Goal: Task Accomplishment & Management: Complete application form

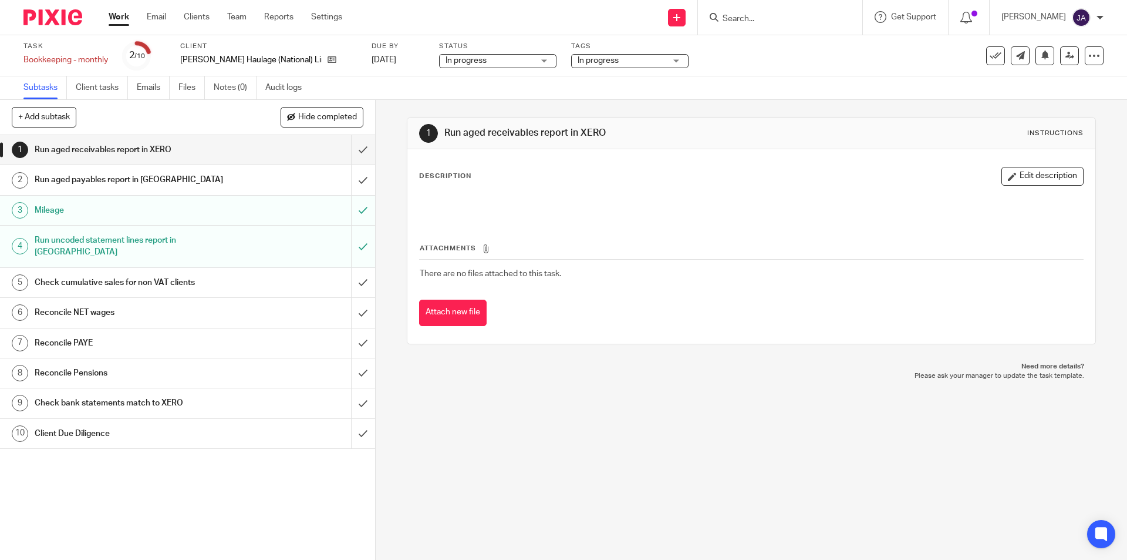
click at [120, 19] on link "Work" at bounding box center [119, 17] width 21 height 12
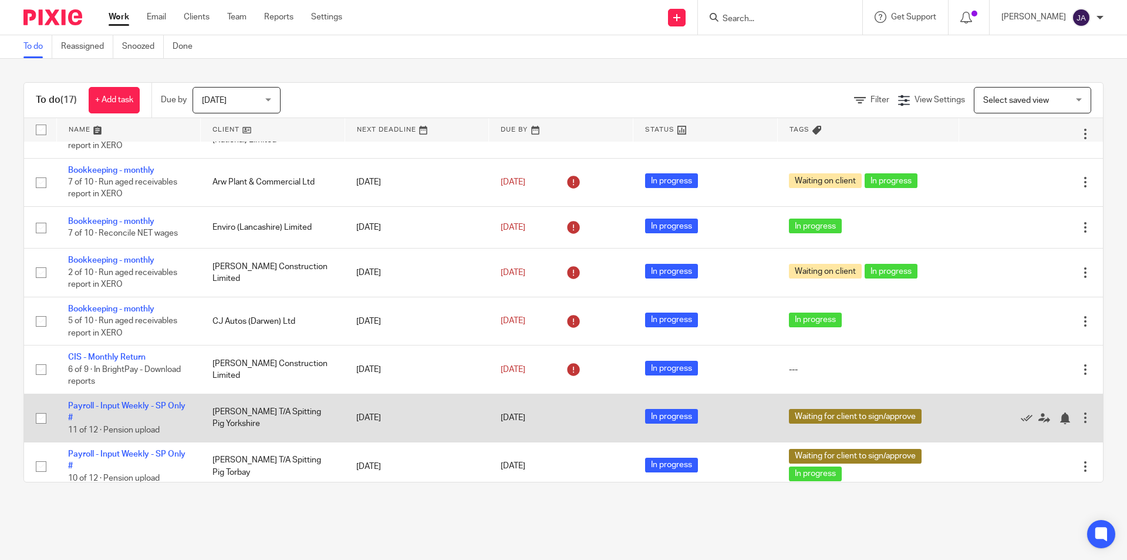
scroll to position [235, 0]
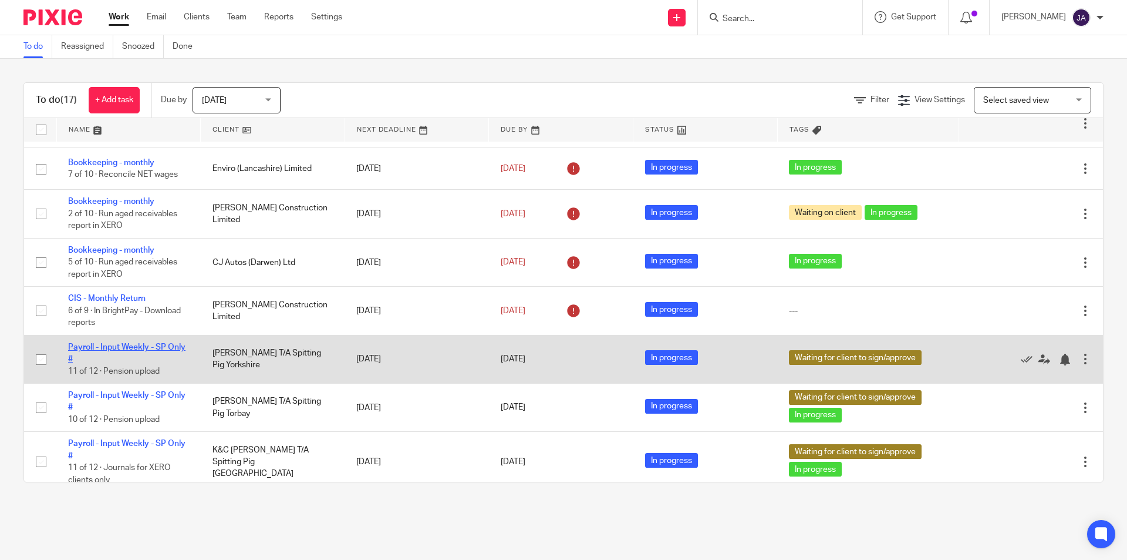
click at [110, 343] on link "Payroll - Input Weekly - SP Only #" at bounding box center [126, 353] width 117 height 20
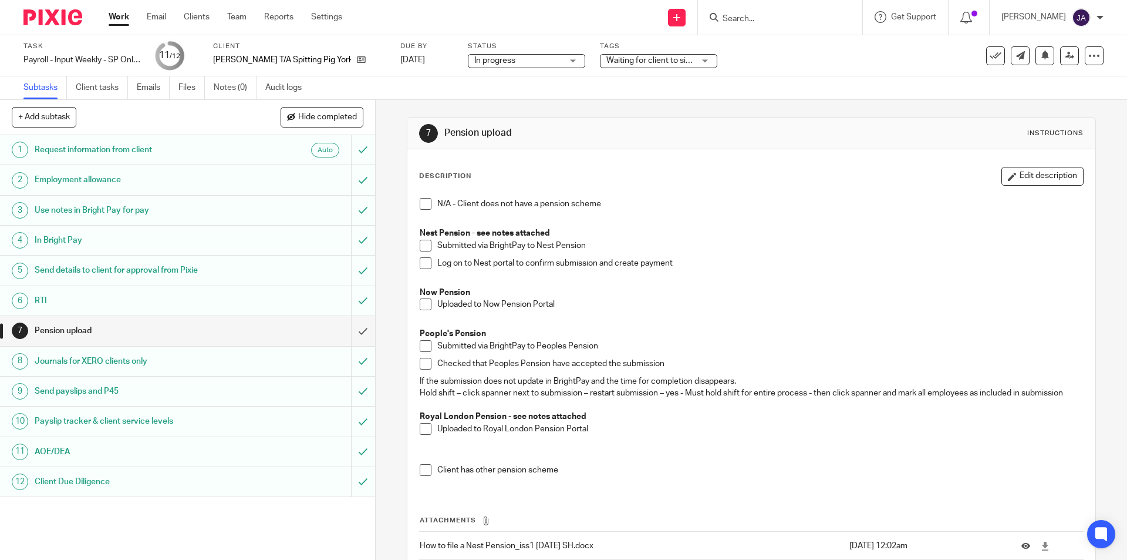
click at [159, 525] on div "1 Request information from client Auto 2 Employment allowance 3 Use notes in Br…" at bounding box center [187, 347] width 375 height 424
click at [420, 310] on span at bounding box center [426, 304] width 12 height 12
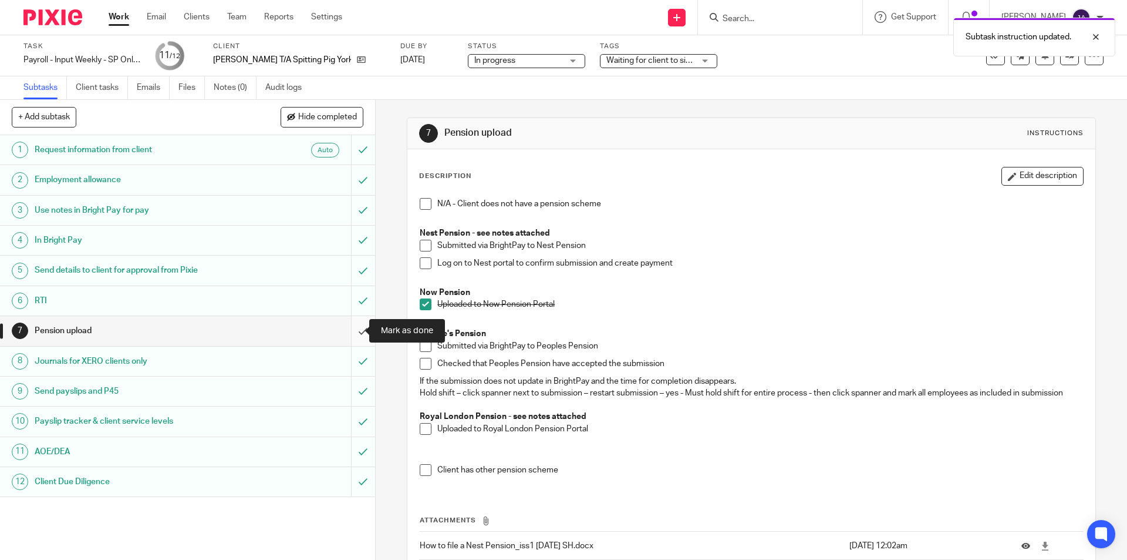
drag, startPoint x: 353, startPoint y: 328, endPoint x: 341, endPoint y: 333, distance: 12.9
click at [353, 327] on input "submit" at bounding box center [187, 330] width 375 height 29
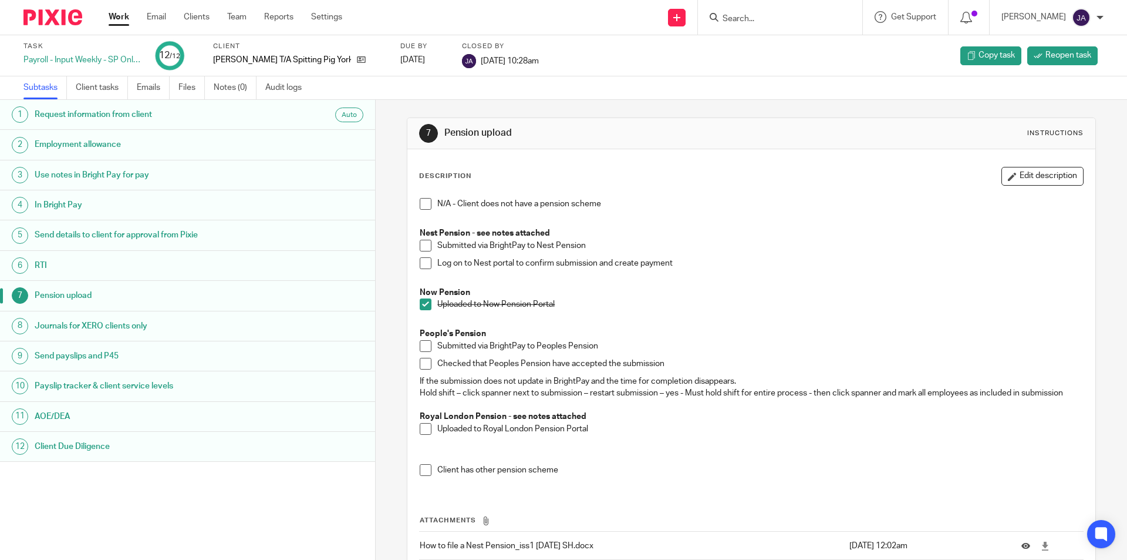
click at [109, 18] on link "Work" at bounding box center [119, 17] width 21 height 12
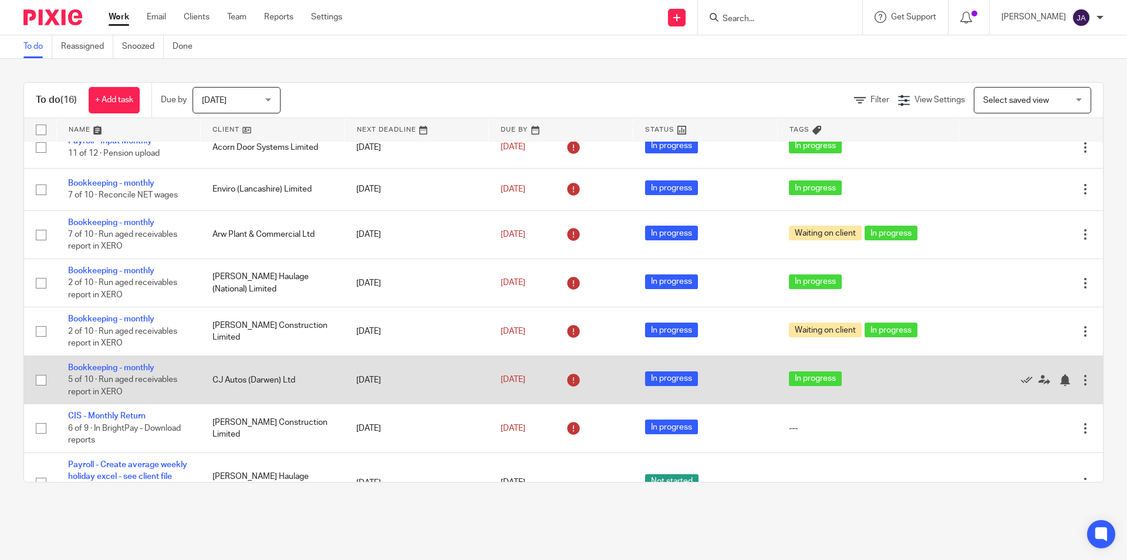
scroll to position [294, 0]
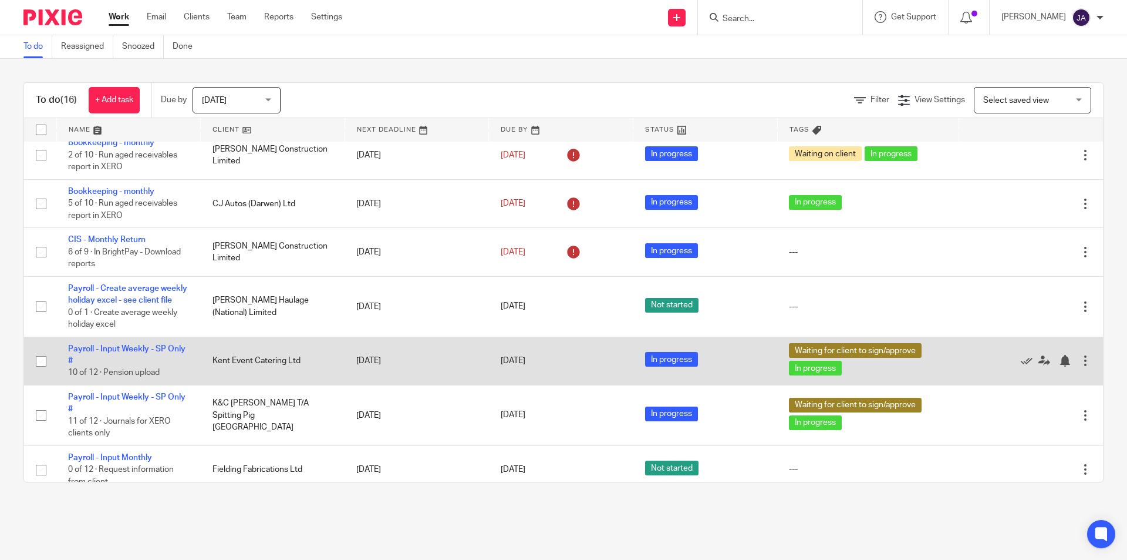
click at [117, 355] on td "Payroll - Input Weekly - SP Only # 10 of 12 · Pension upload" at bounding box center [128, 360] width 144 height 48
click at [116, 357] on link "Payroll - Input Weekly - SP Only #" at bounding box center [126, 355] width 117 height 20
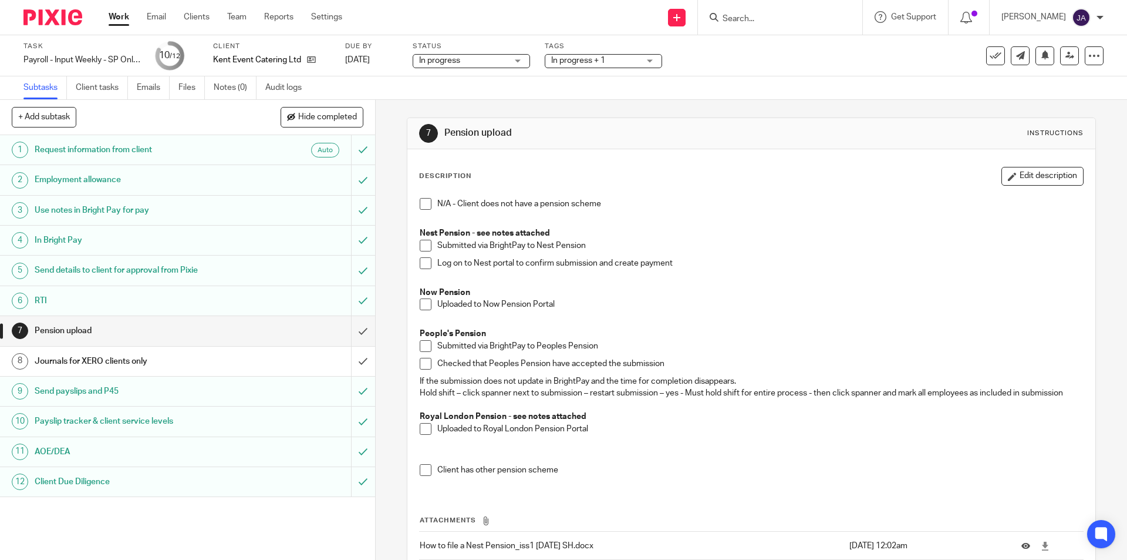
click at [612, 60] on span "In progress + 1" at bounding box center [595, 61] width 88 height 12
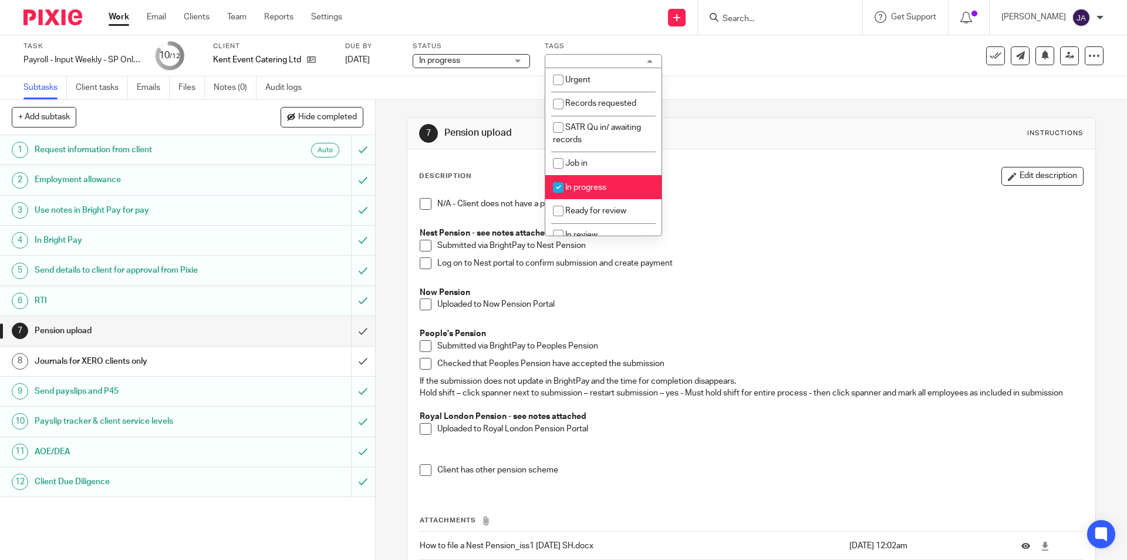
click at [571, 192] on li "In progress" at bounding box center [603, 187] width 116 height 24
checkbox input "false"
click at [422, 309] on span at bounding box center [426, 304] width 12 height 12
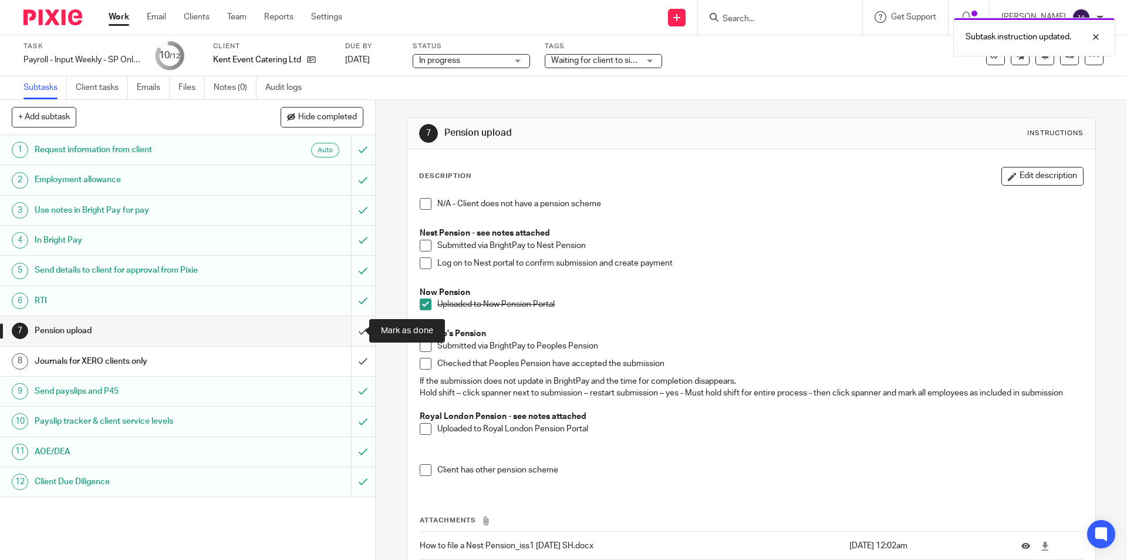
click at [353, 329] on input "submit" at bounding box center [187, 330] width 375 height 29
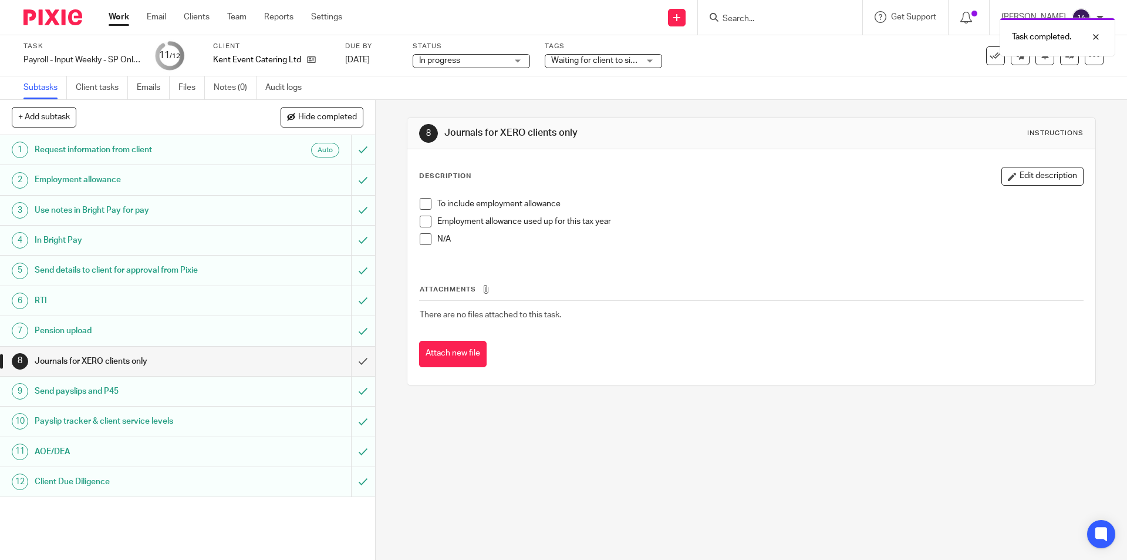
click at [427, 203] on span at bounding box center [426, 204] width 12 height 12
click at [352, 358] on input "submit" at bounding box center [187, 360] width 375 height 29
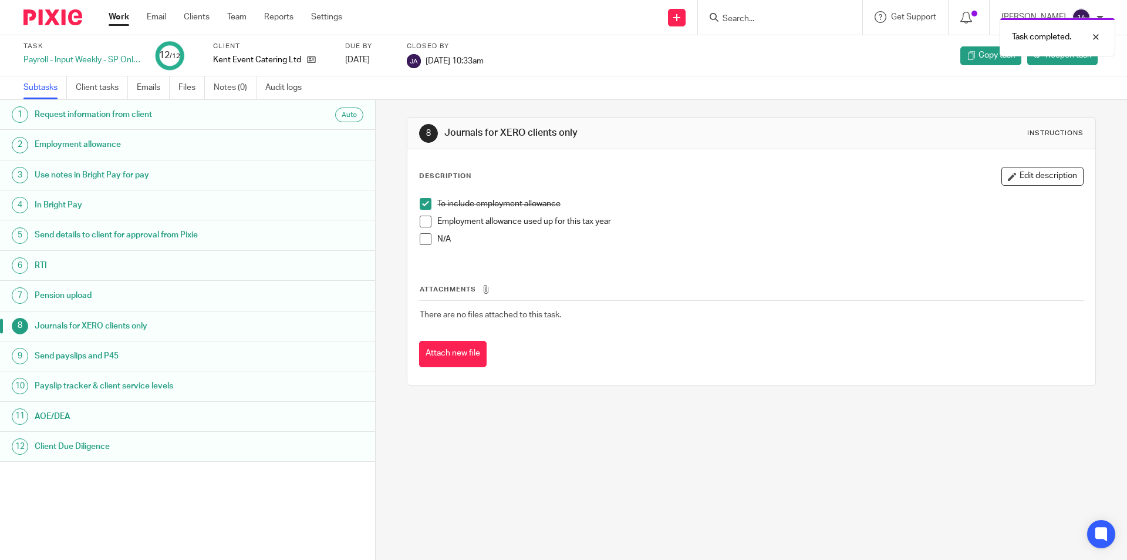
click at [115, 16] on link "Work" at bounding box center [119, 17] width 21 height 12
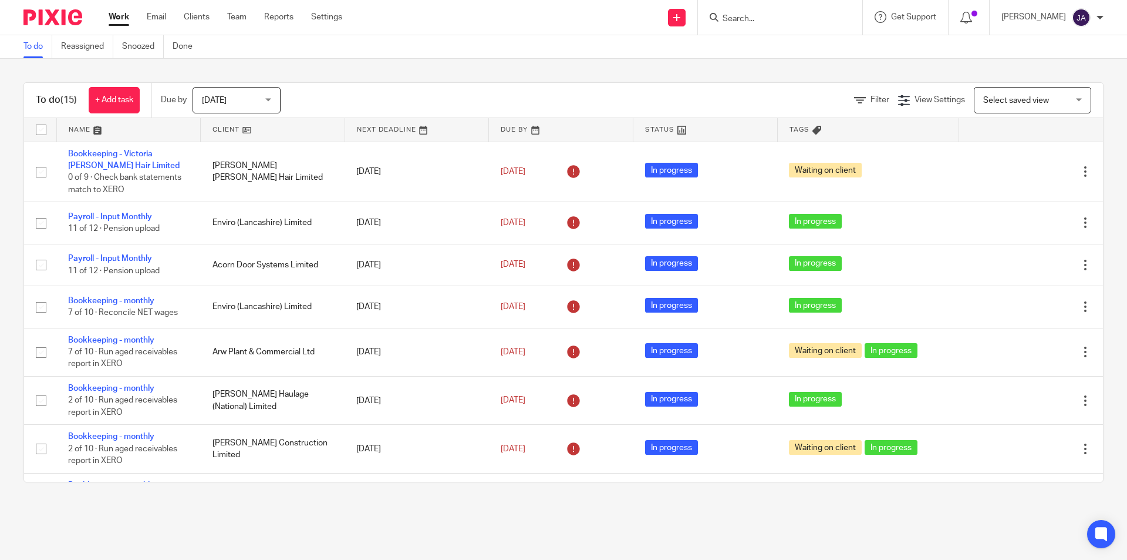
click at [220, 124] on link at bounding box center [273, 129] width 144 height 23
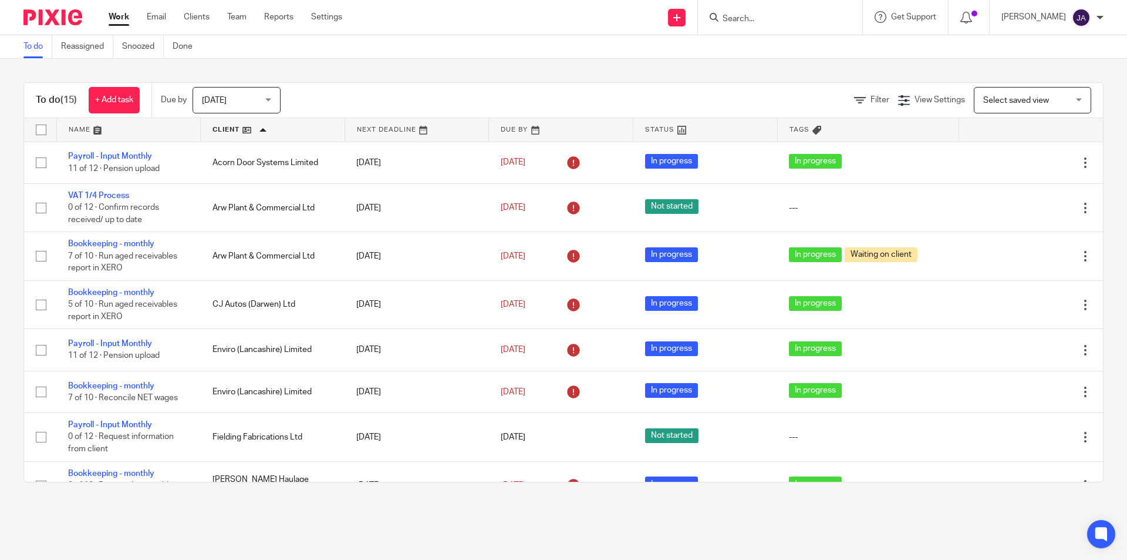
scroll to position [352, 0]
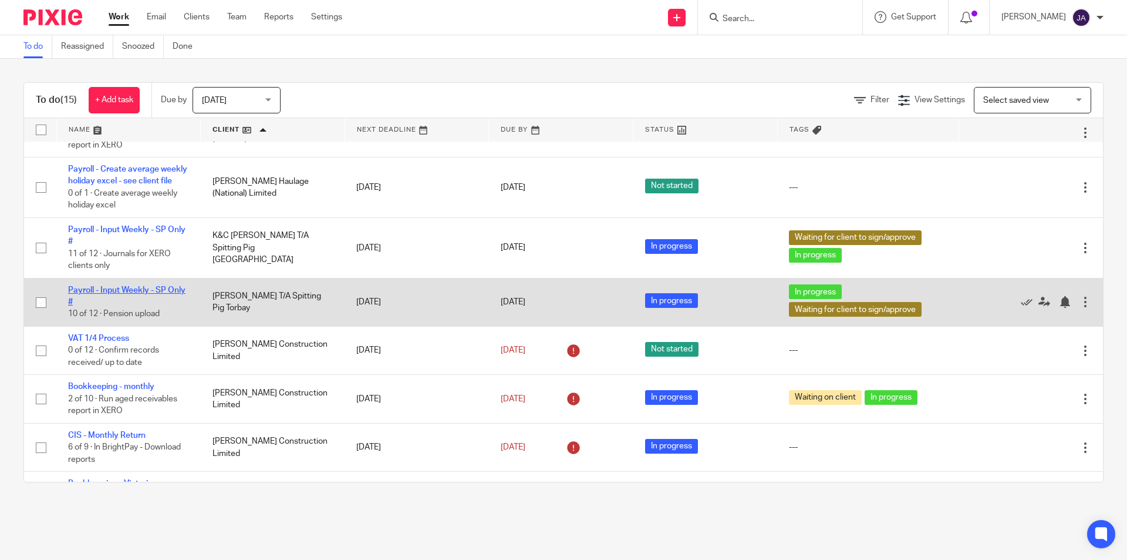
click at [126, 305] on link "Payroll - Input Weekly - SP Only #" at bounding box center [126, 296] width 117 height 20
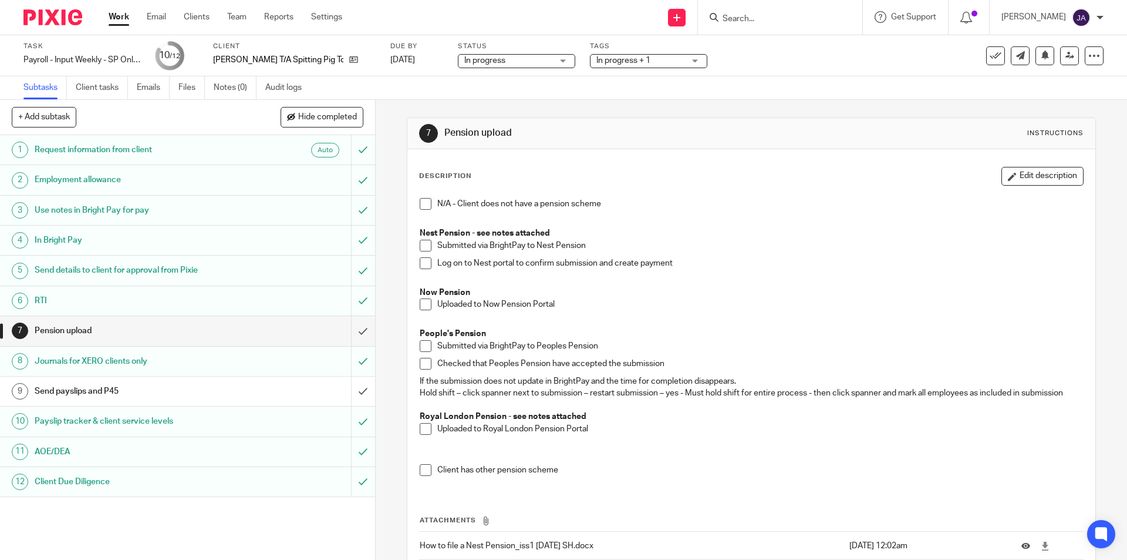
click at [666, 62] on span "In progress + 1" at bounding box center [641, 61] width 88 height 12
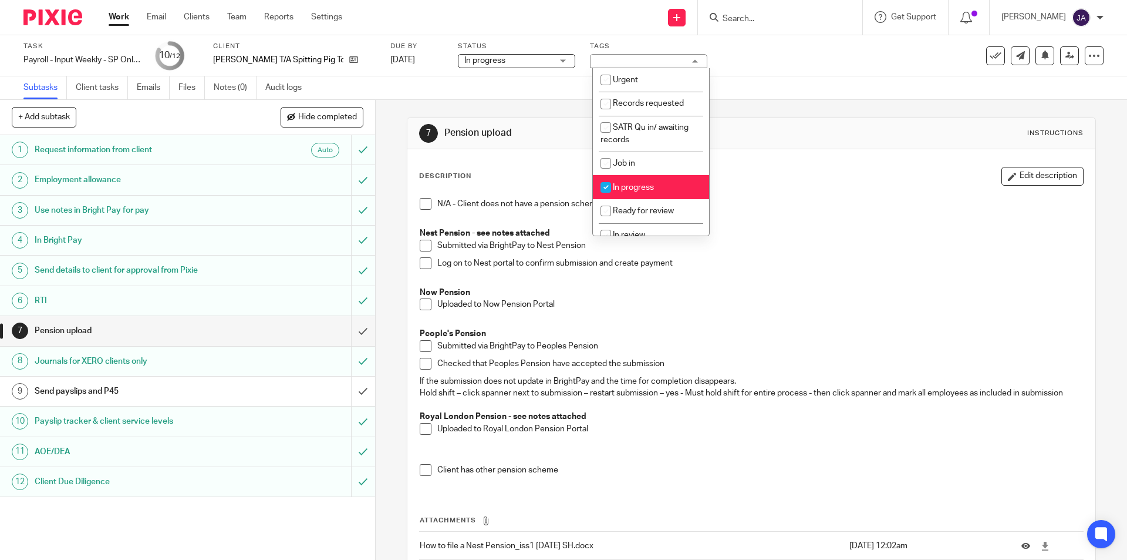
click at [625, 183] on span "In progress" at bounding box center [633, 187] width 41 height 8
checkbox input "false"
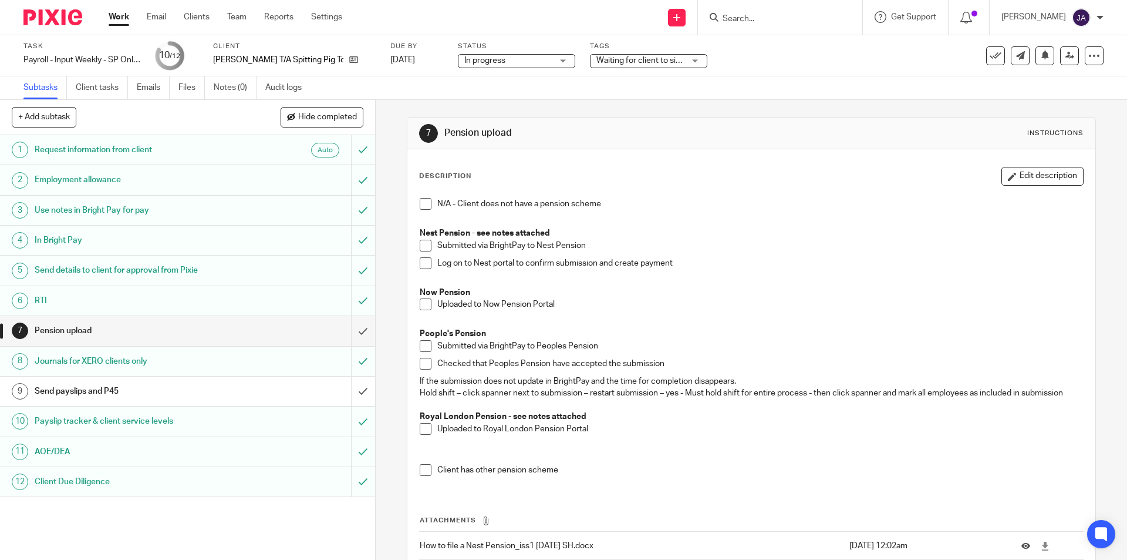
click at [423, 304] on span at bounding box center [426, 304] width 12 height 12
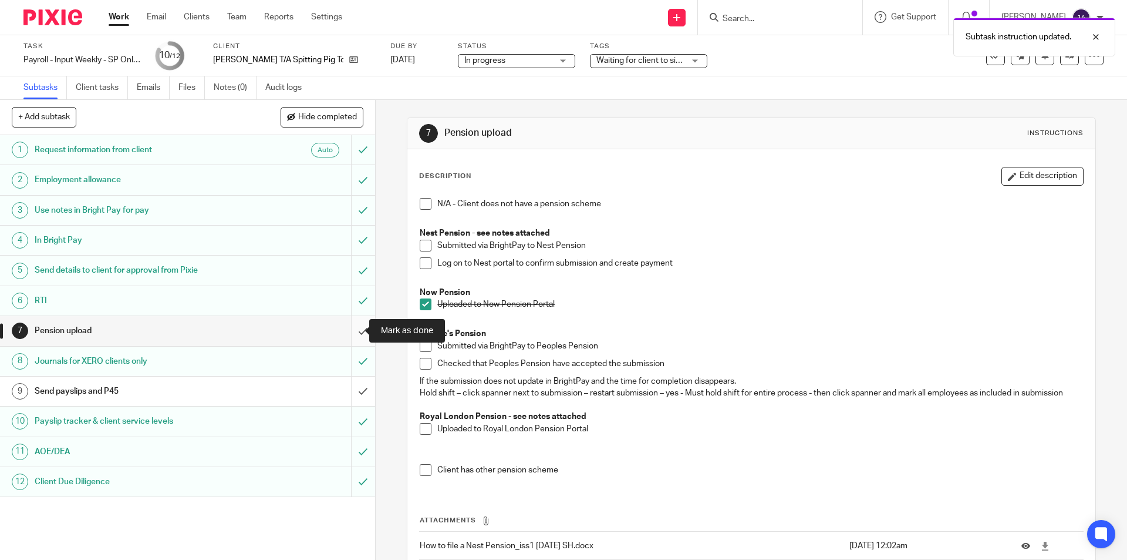
click at [355, 331] on input "submit" at bounding box center [187, 330] width 375 height 29
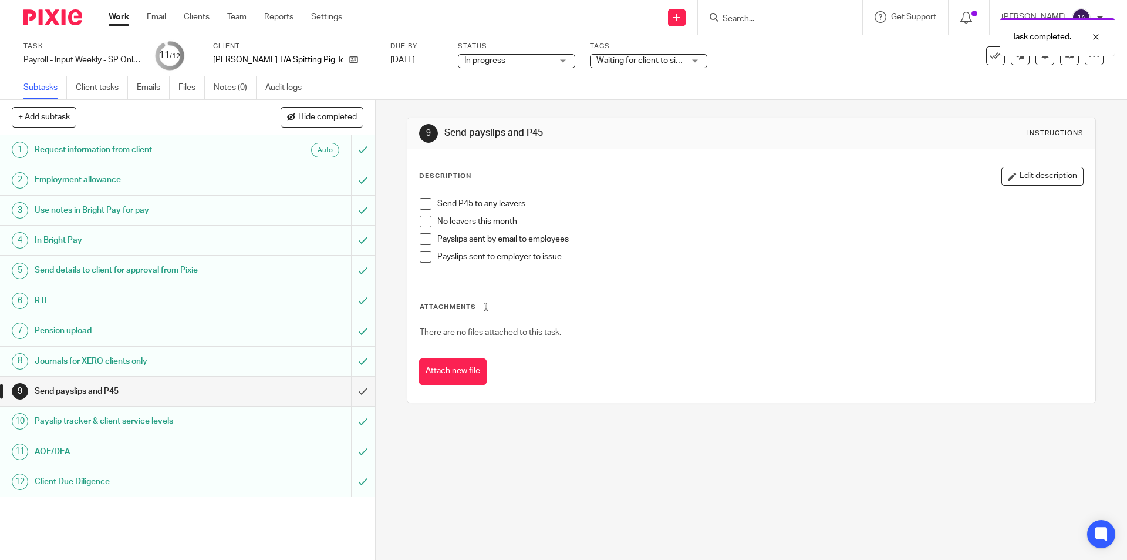
click at [423, 224] on span at bounding box center [426, 221] width 12 height 12
click at [423, 242] on span at bounding box center [426, 239] width 12 height 12
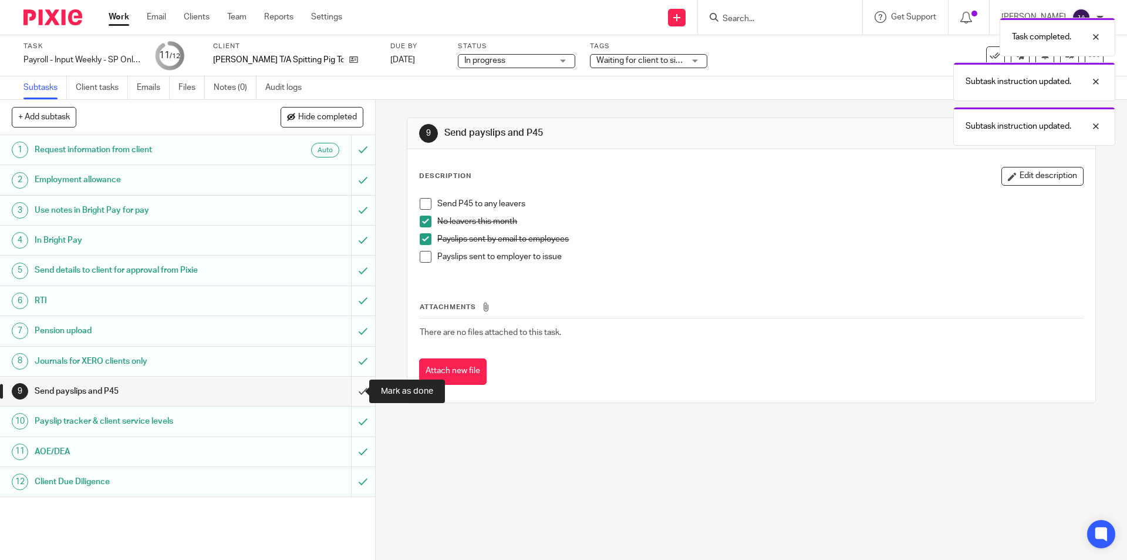
click at [353, 389] on input "submit" at bounding box center [187, 390] width 375 height 29
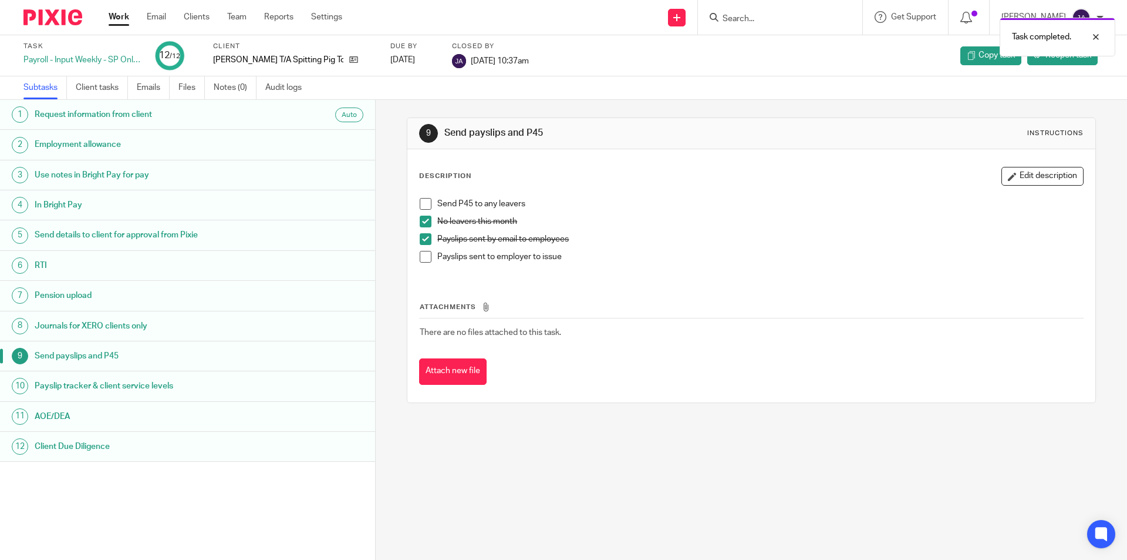
click at [122, 15] on link "Work" at bounding box center [119, 17] width 21 height 12
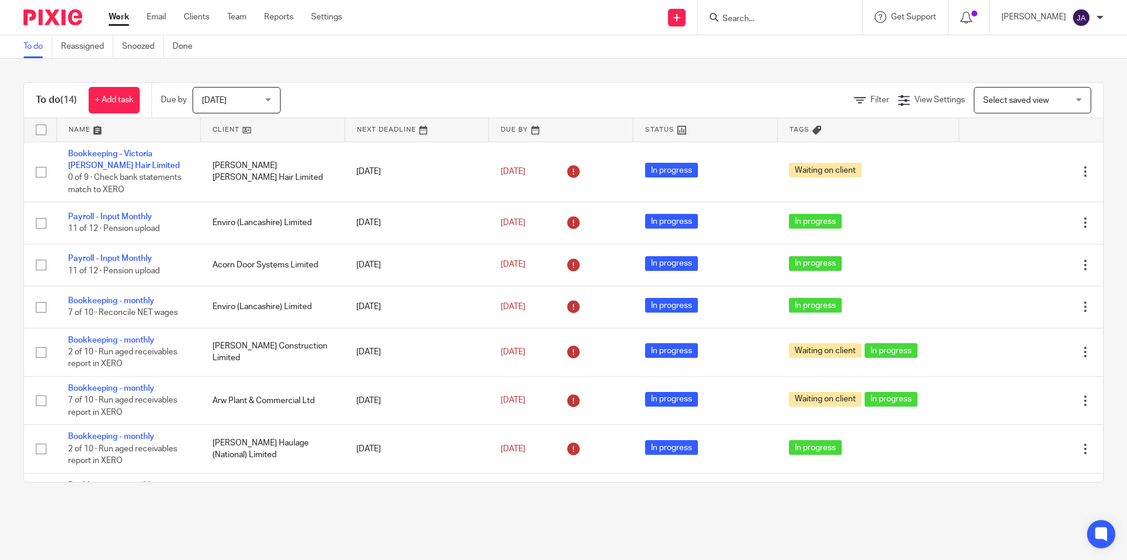
click at [212, 127] on link at bounding box center [273, 129] width 144 height 23
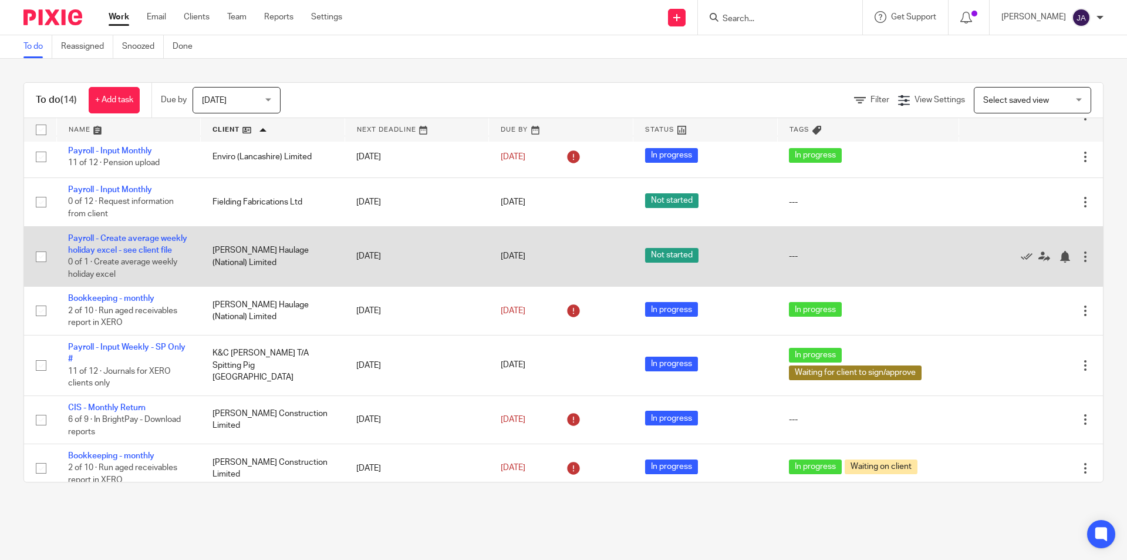
scroll to position [294, 0]
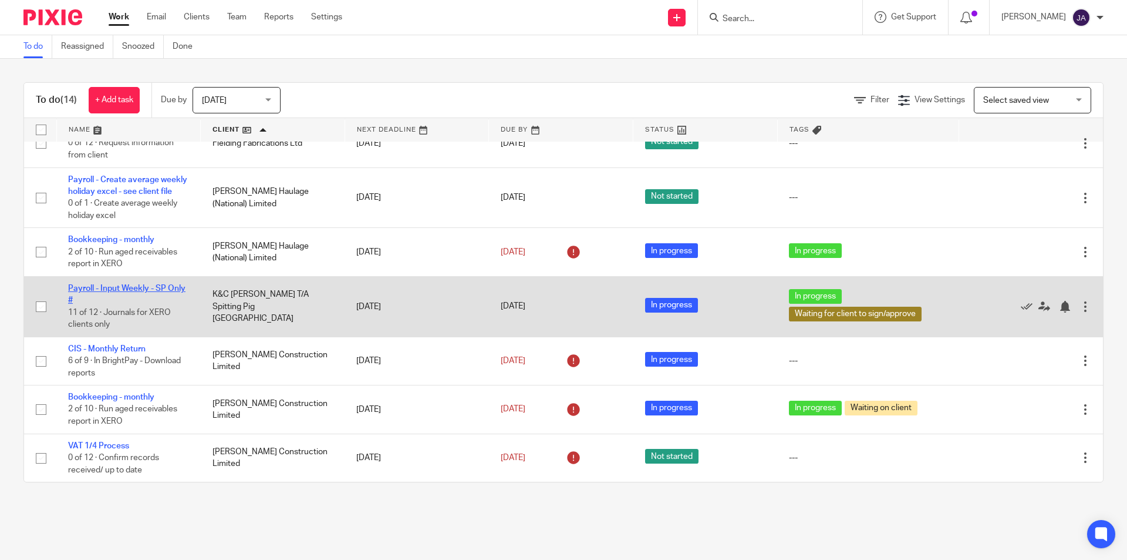
click at [147, 299] on link "Payroll - Input Weekly - SP Only #" at bounding box center [126, 294] width 117 height 20
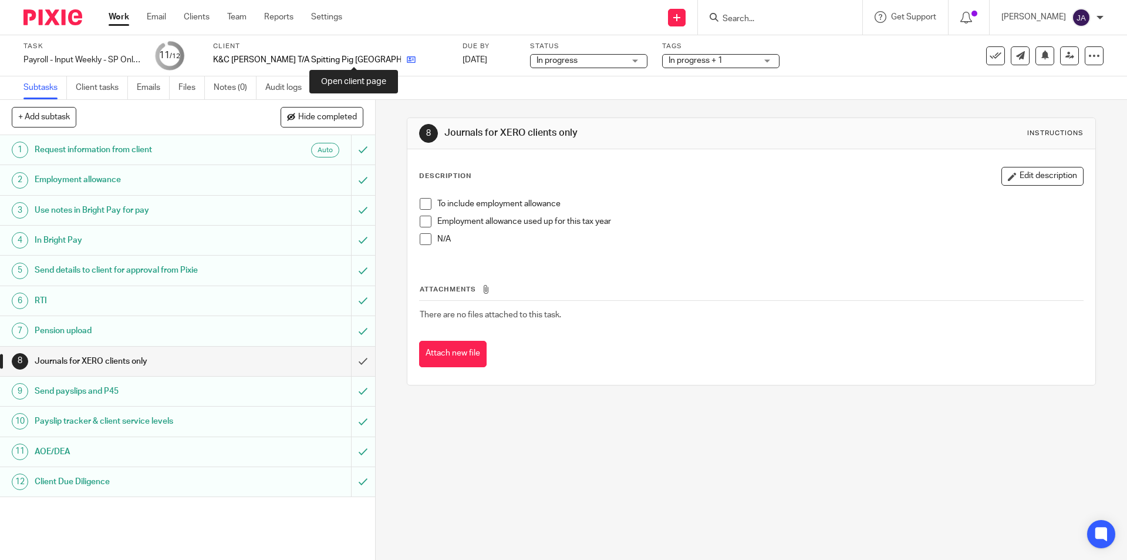
click at [407, 56] on icon at bounding box center [411, 59] width 9 height 9
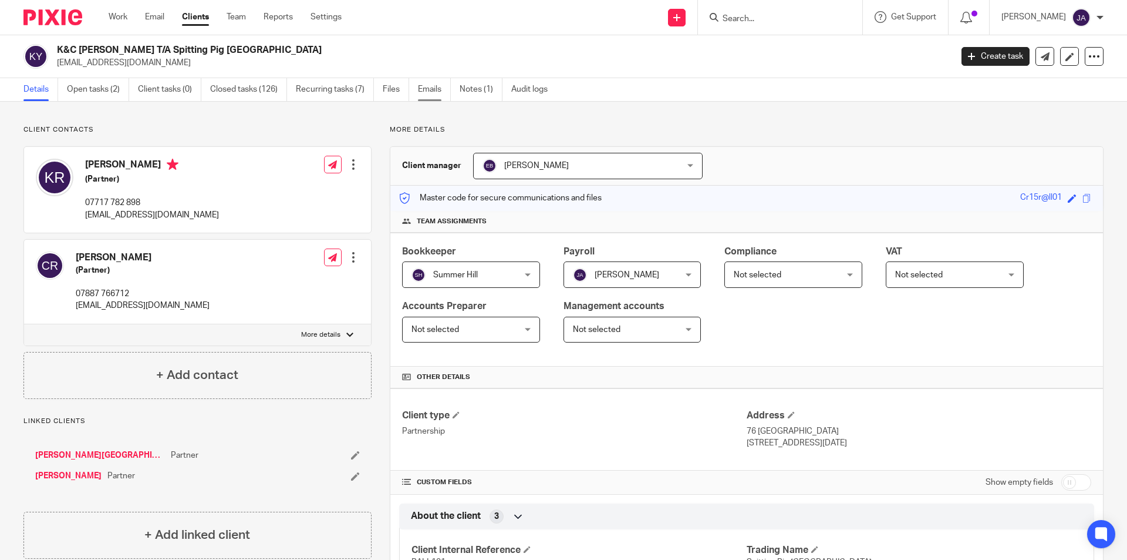
click at [425, 92] on link "Emails" at bounding box center [434, 89] width 33 height 23
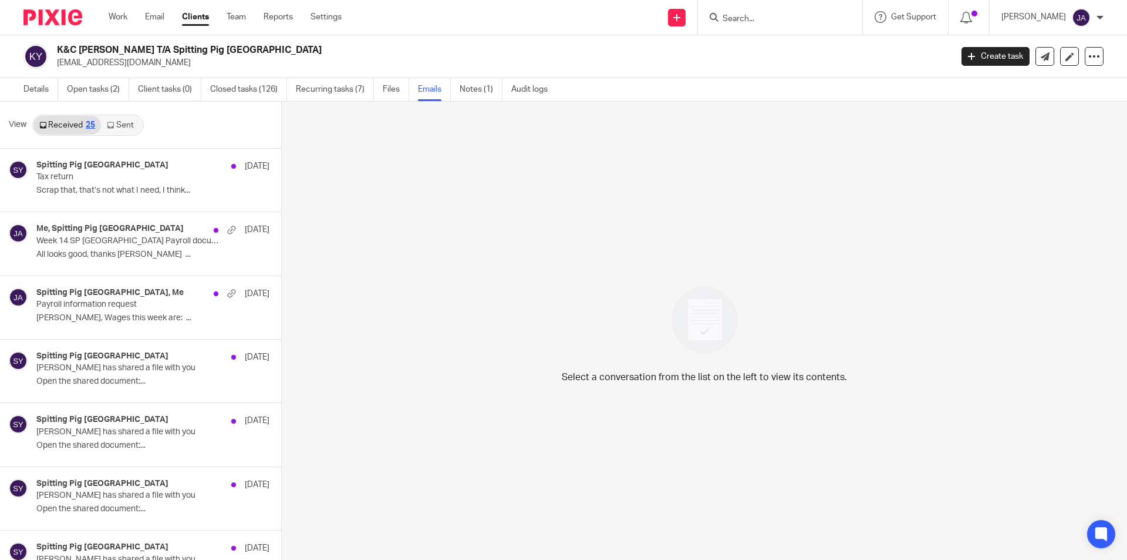
click at [122, 126] on link "Sent" at bounding box center [121, 125] width 41 height 19
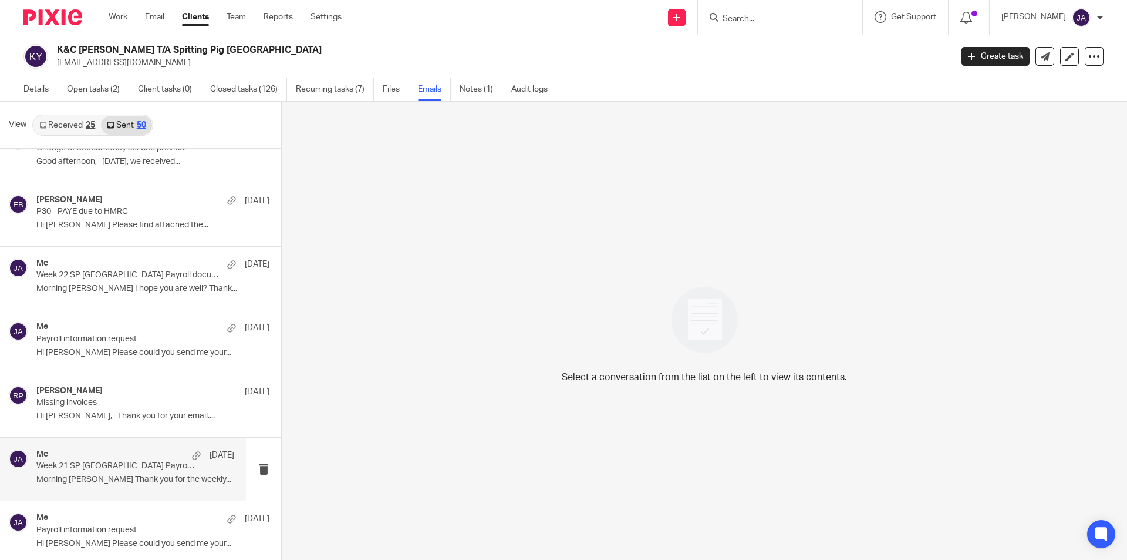
scroll to position [352, 0]
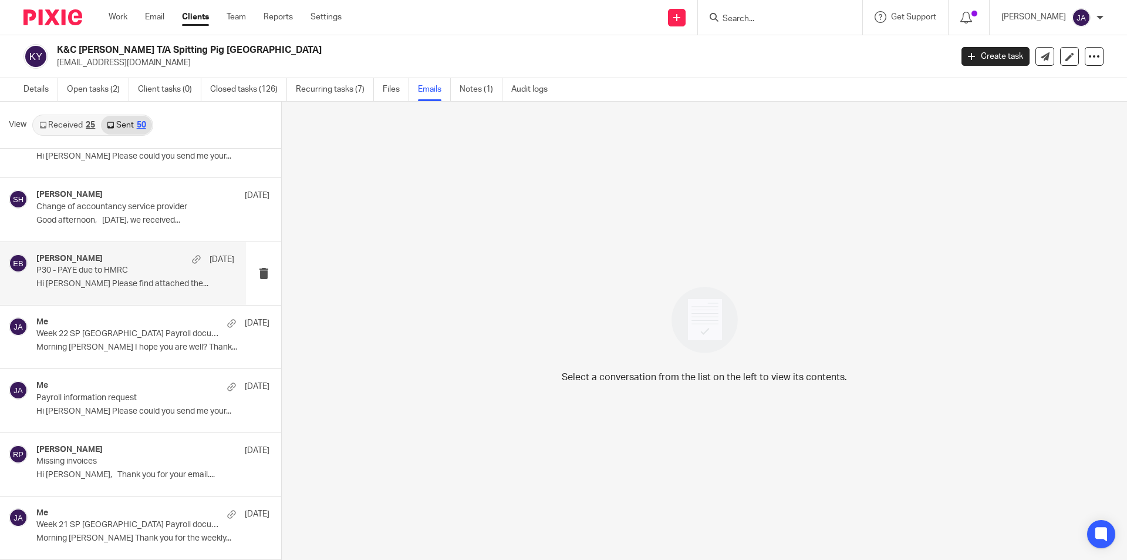
click at [95, 273] on p "P30 - PAYE due to HMRC" at bounding box center [115, 270] width 159 height 10
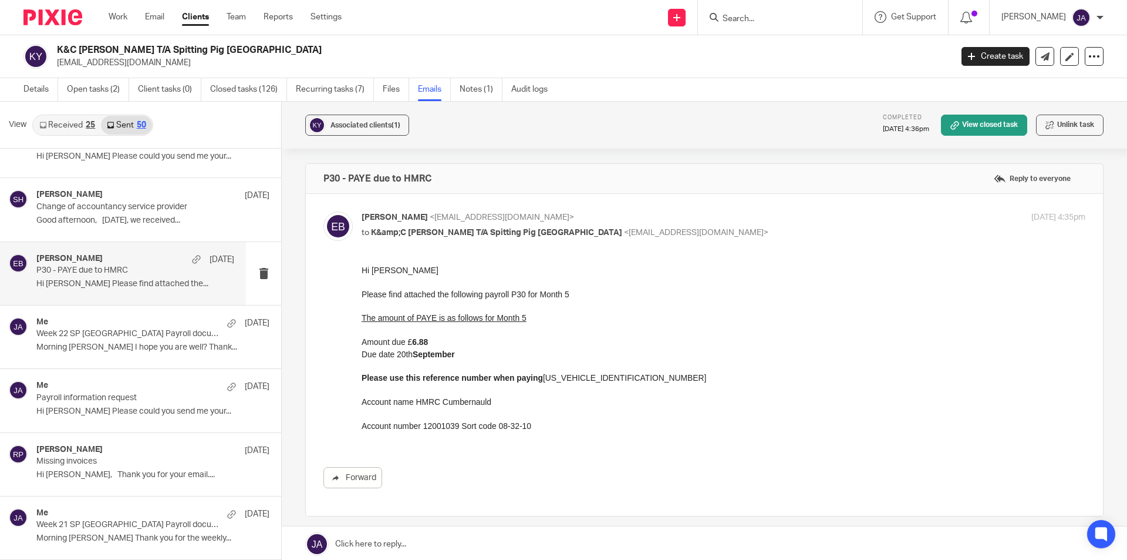
scroll to position [0, 0]
click at [119, 15] on link "Work" at bounding box center [118, 17] width 19 height 12
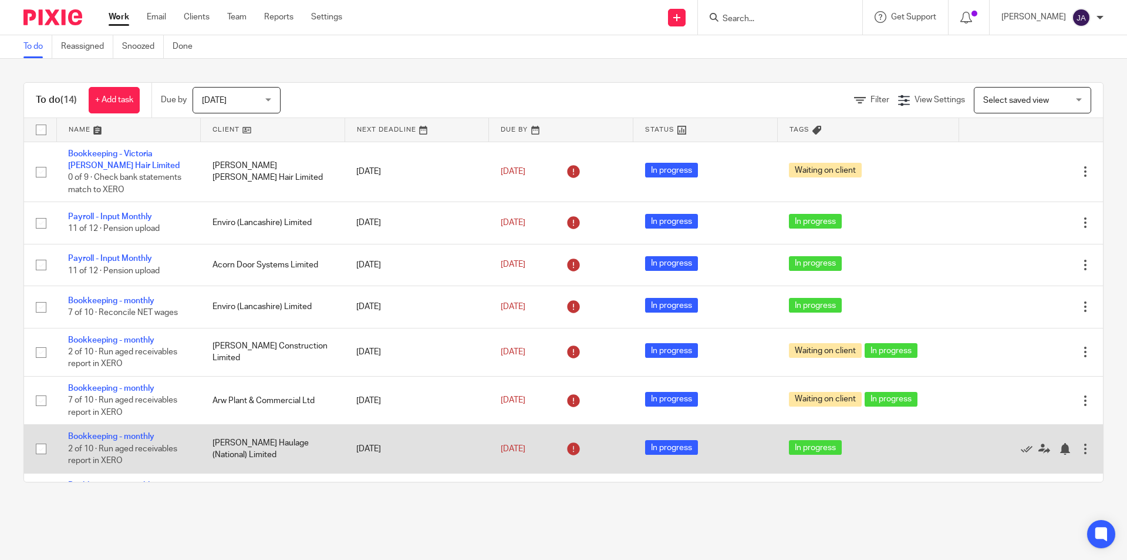
scroll to position [235, 0]
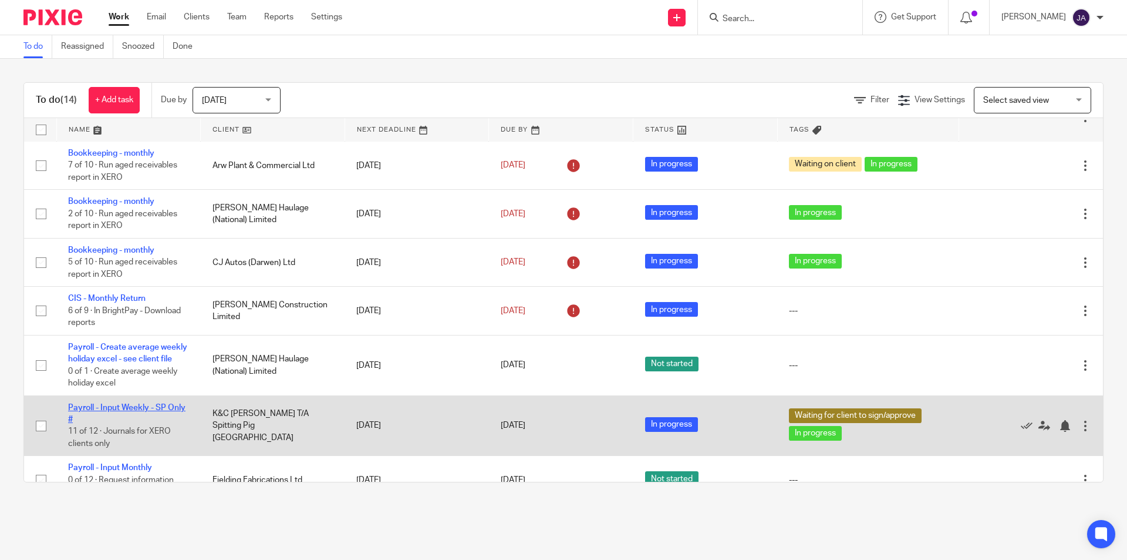
click at [109, 417] on link "Payroll - Input Weekly - SP Only #" at bounding box center [126, 413] width 117 height 20
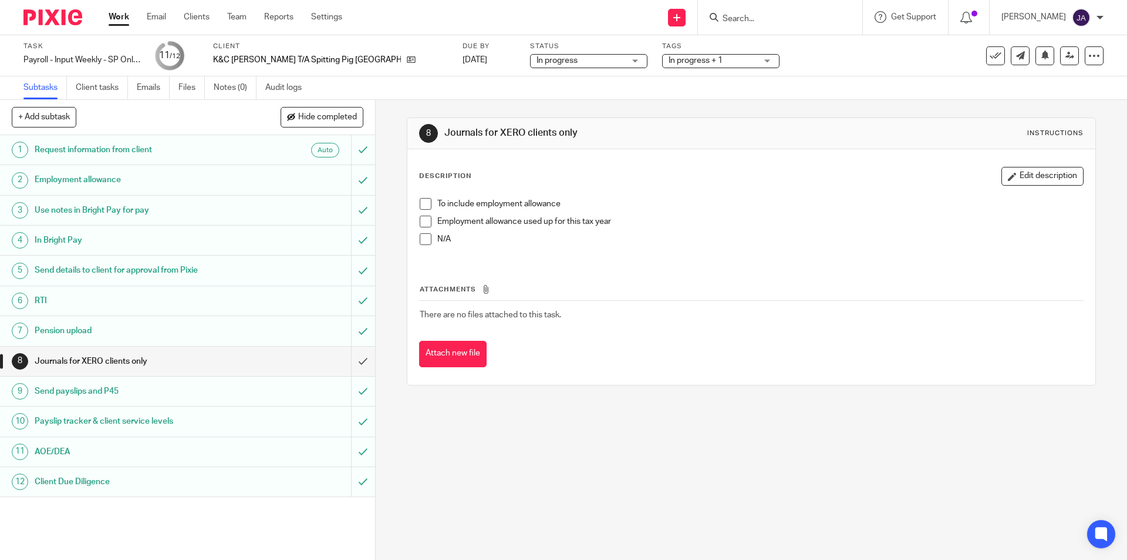
click at [424, 203] on span at bounding box center [426, 204] width 12 height 12
click at [669, 59] on span "In progress + 1" at bounding box center [696, 60] width 54 height 8
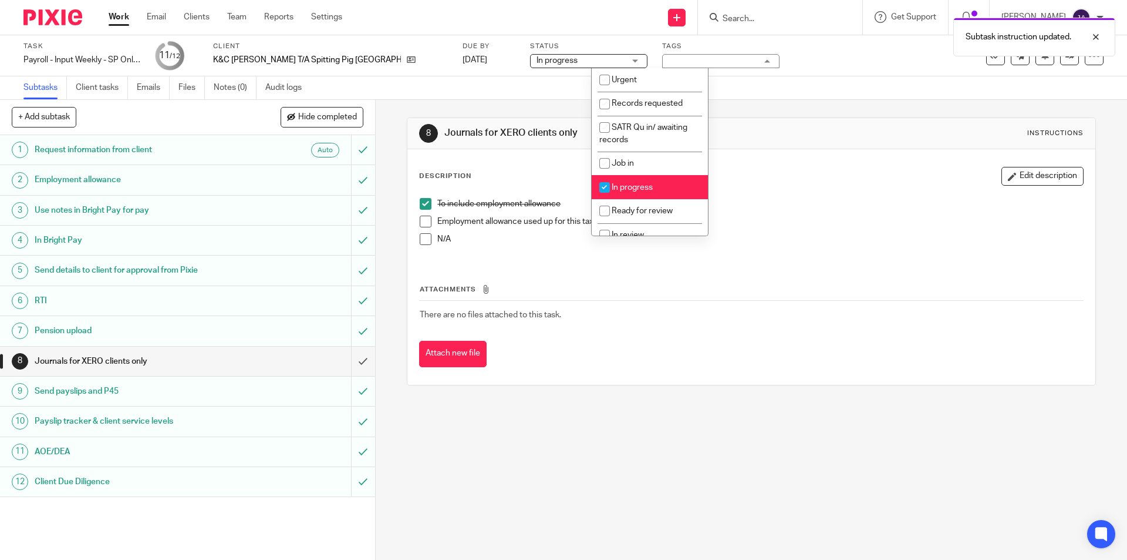
click at [619, 187] on span "In progress" at bounding box center [632, 187] width 41 height 8
checkbox input "false"
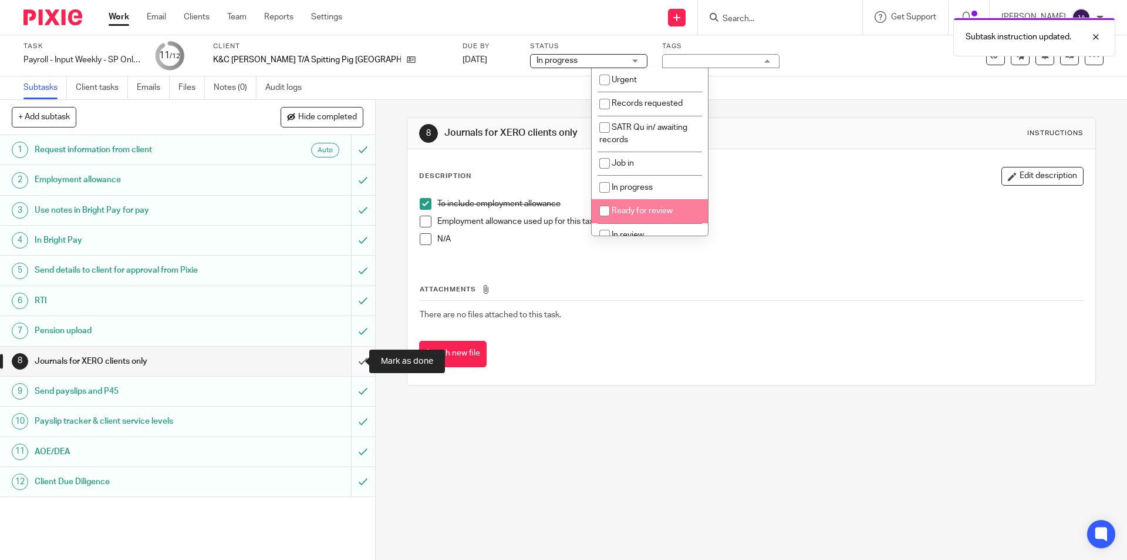
click at [352, 358] on input "submit" at bounding box center [187, 360] width 375 height 29
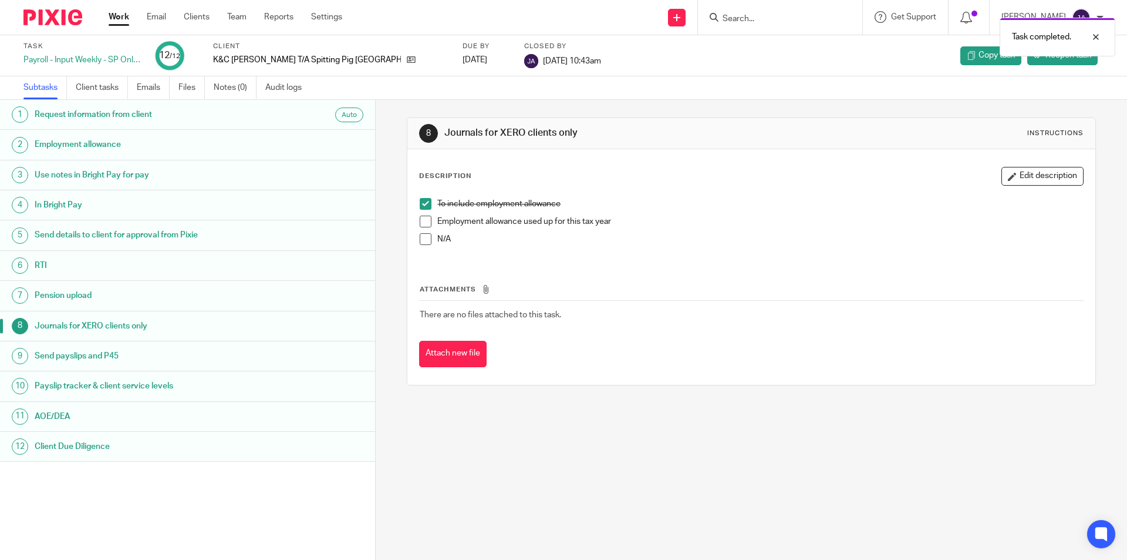
click at [130, 14] on ul "Work Email Clients Team Reports Settings" at bounding box center [234, 17] width 251 height 12
click at [112, 21] on link "Work" at bounding box center [119, 17] width 21 height 12
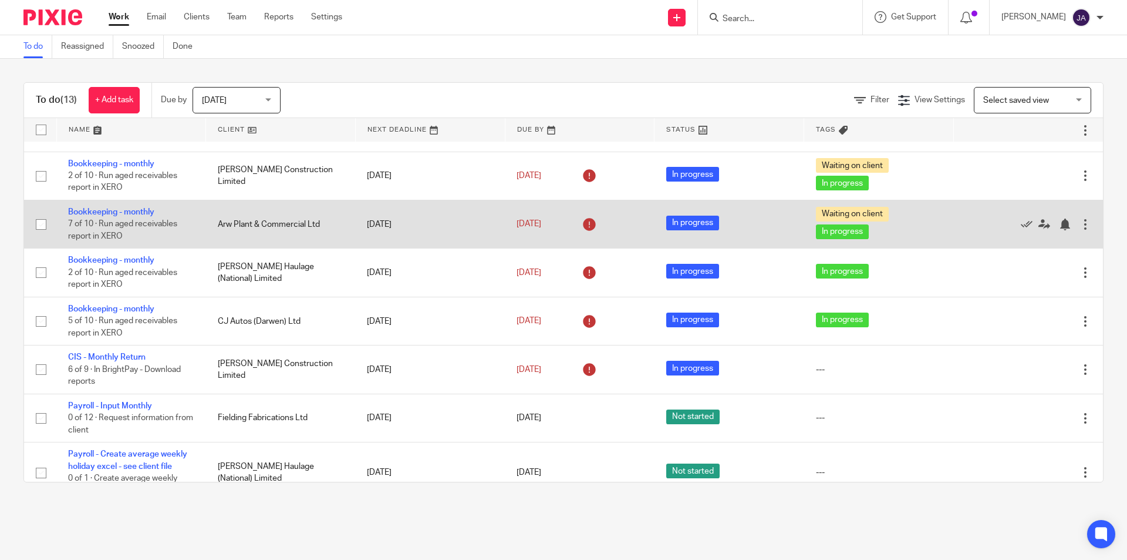
scroll to position [235, 0]
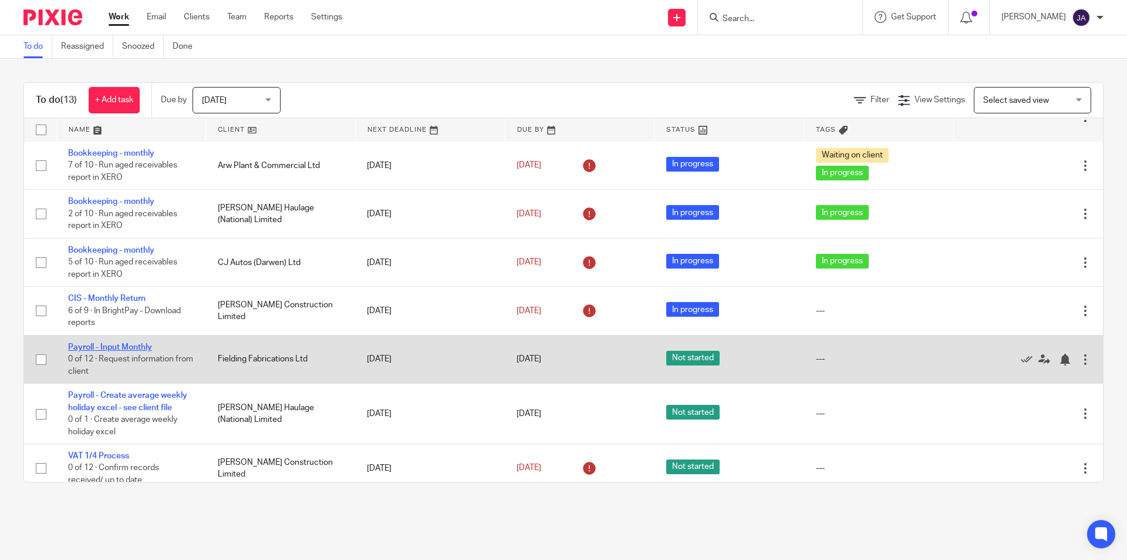
click at [118, 344] on link "Payroll - Input Monthly" at bounding box center [110, 347] width 84 height 8
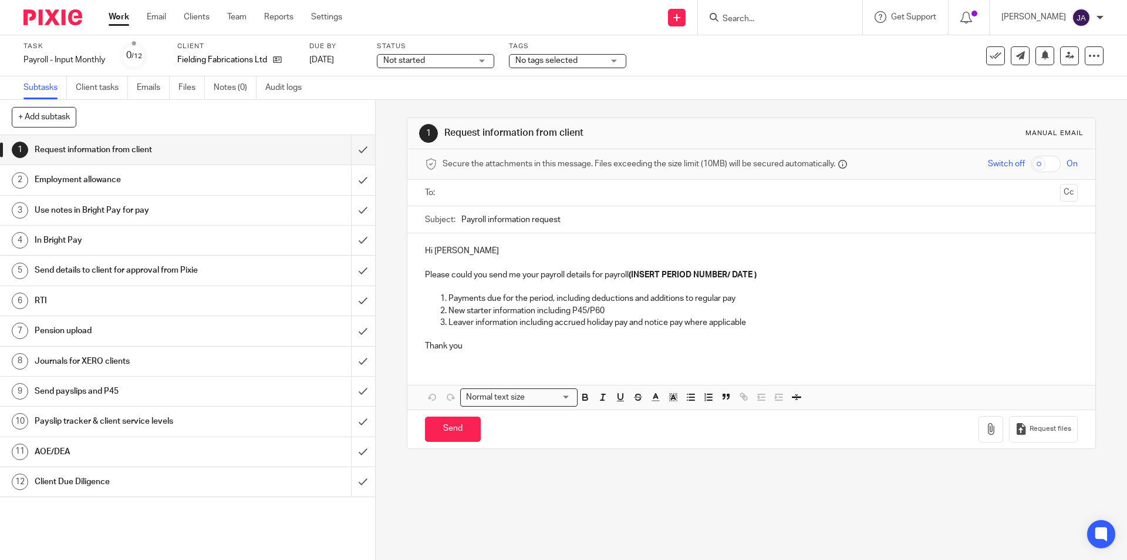
click at [164, 6] on div "Work Email Clients Team Reports Settings Work Email Clients Team Reports Settin…" at bounding box center [228, 17] width 263 height 35
click at [420, 59] on span "Not started" at bounding box center [404, 60] width 42 height 8
click at [399, 100] on span "In progress" at bounding box center [406, 103] width 41 height 8
click at [583, 58] on span "No tags selected" at bounding box center [560, 61] width 88 height 12
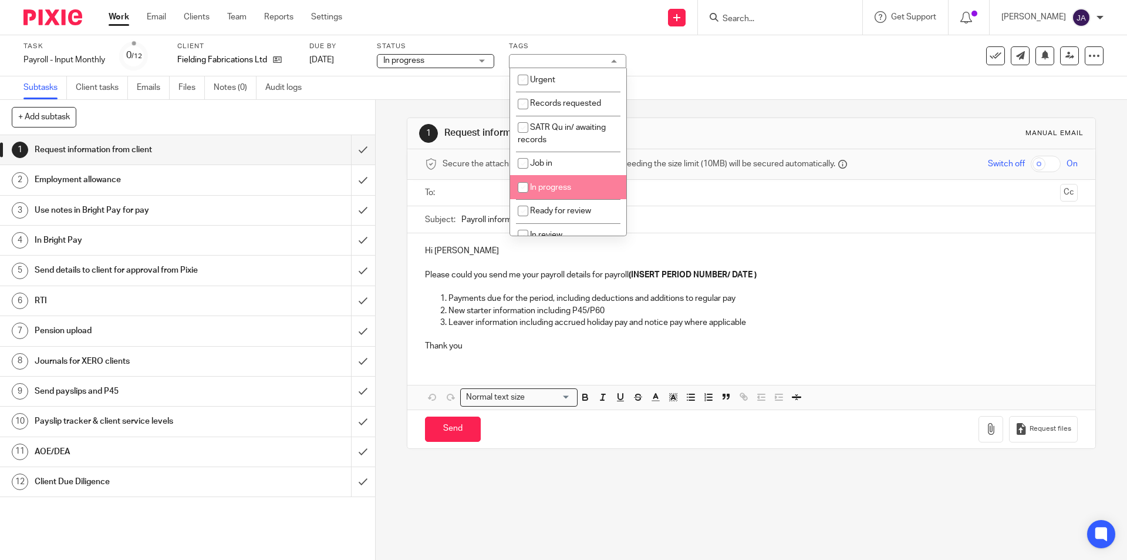
click at [545, 183] on span "In progress" at bounding box center [550, 187] width 41 height 8
checkbox input "true"
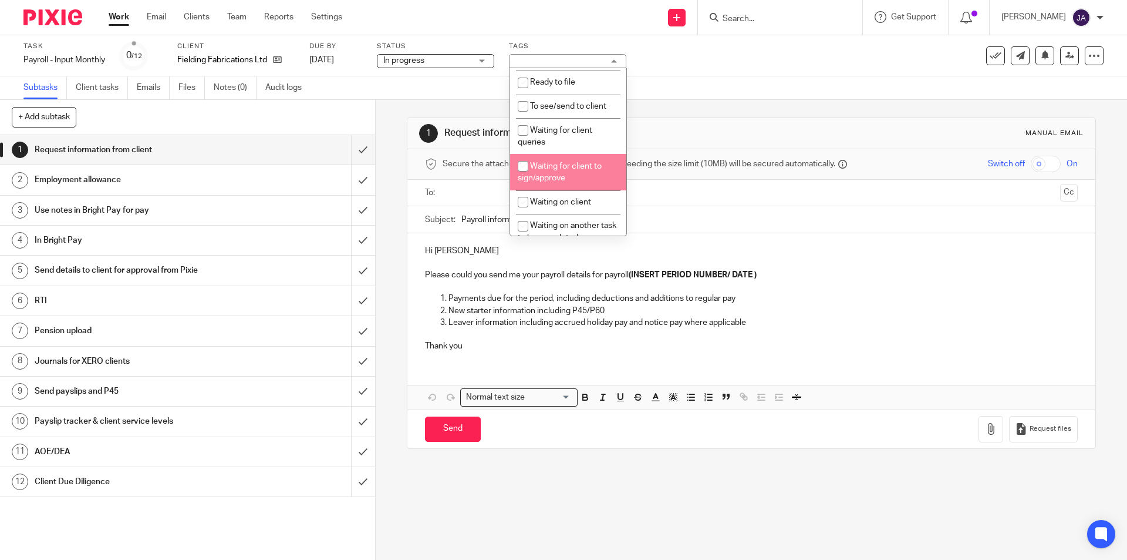
click at [548, 164] on span "Waiting for client to sign/approve" at bounding box center [560, 172] width 84 height 21
checkbox input "true"
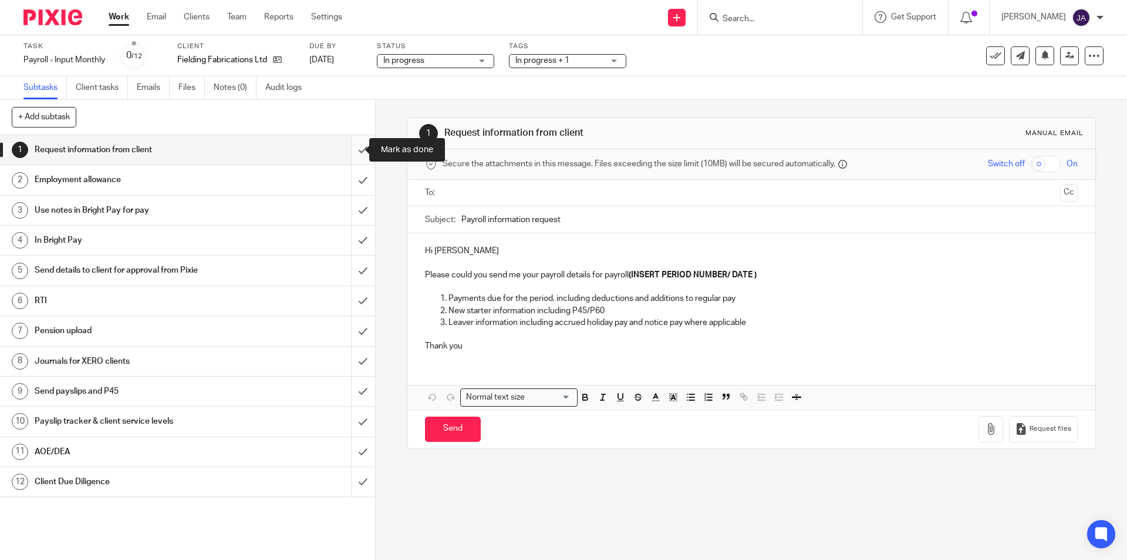
click at [351, 149] on input "submit" at bounding box center [187, 149] width 375 height 29
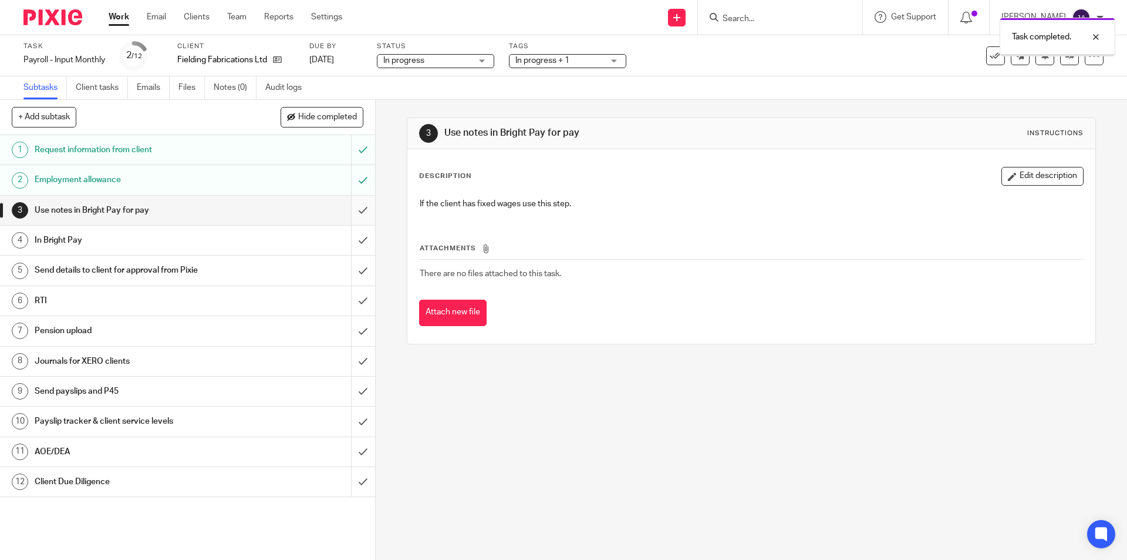
click at [347, 212] on input "submit" at bounding box center [187, 210] width 375 height 29
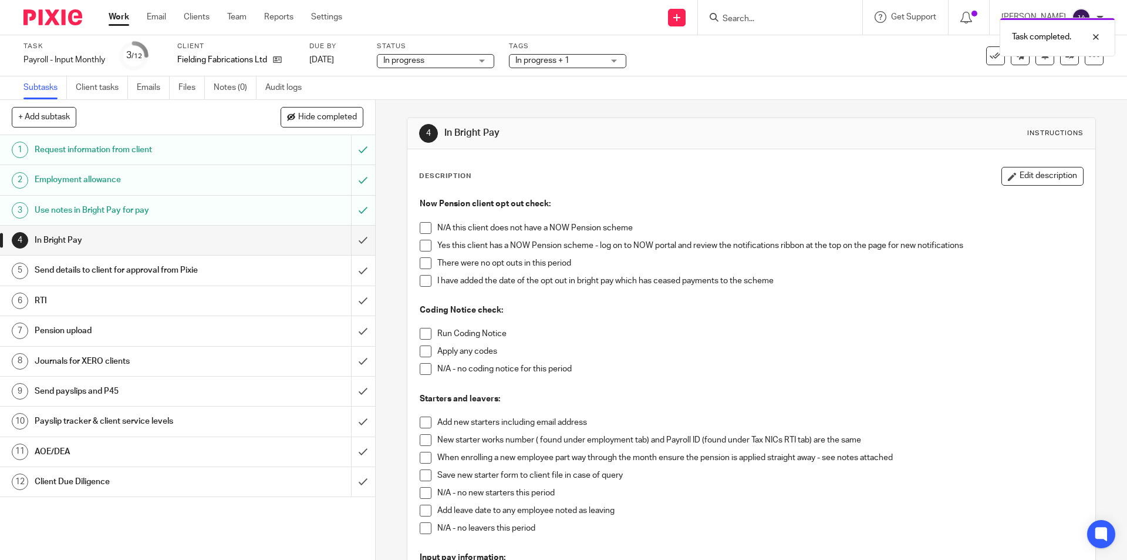
click at [421, 228] on span at bounding box center [426, 228] width 12 height 12
click at [420, 331] on span at bounding box center [426, 334] width 12 height 12
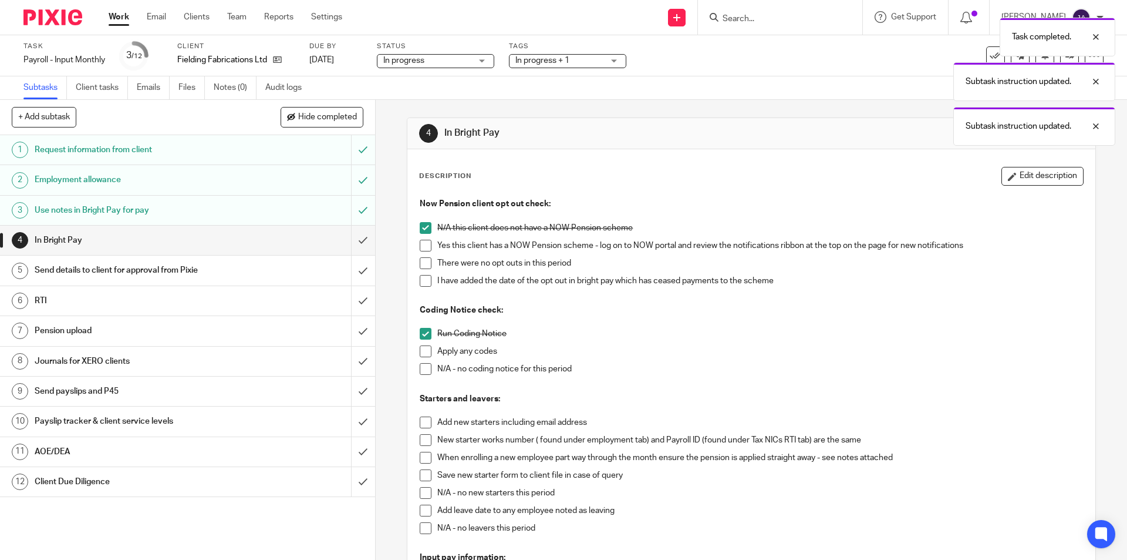
click at [420, 370] on span at bounding box center [426, 369] width 12 height 12
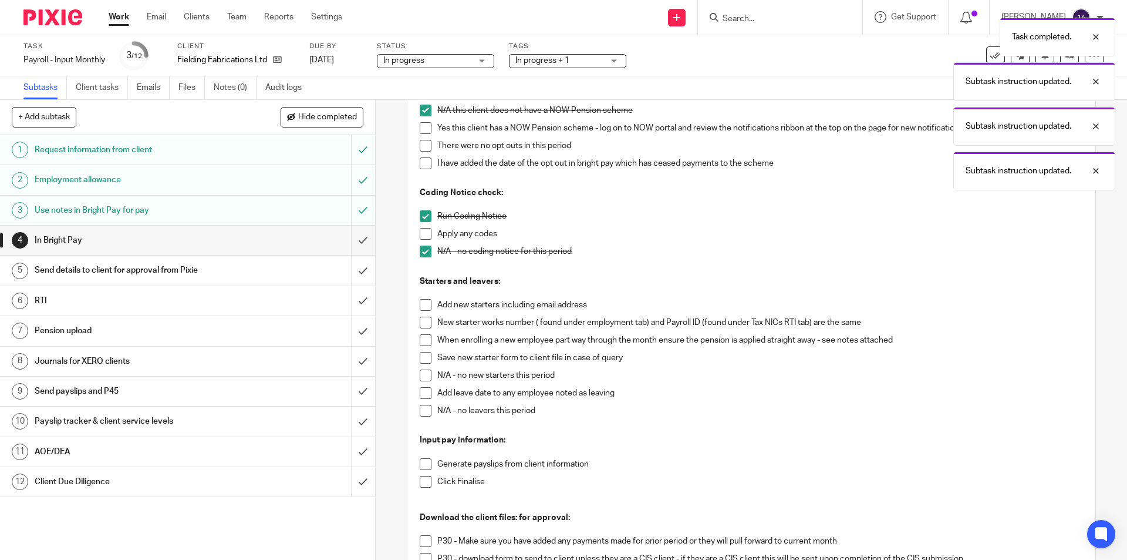
drag, startPoint x: 420, startPoint y: 376, endPoint x: 422, endPoint y: 383, distance: 7.4
click at [420, 376] on span at bounding box center [426, 375] width 12 height 12
click at [422, 413] on span at bounding box center [426, 411] width 12 height 12
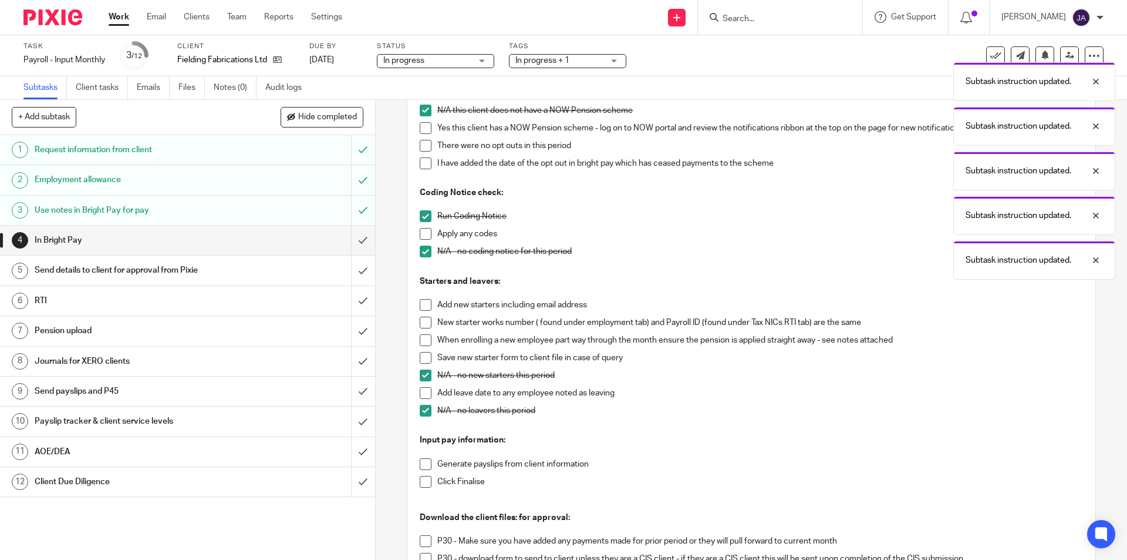
scroll to position [294, 0]
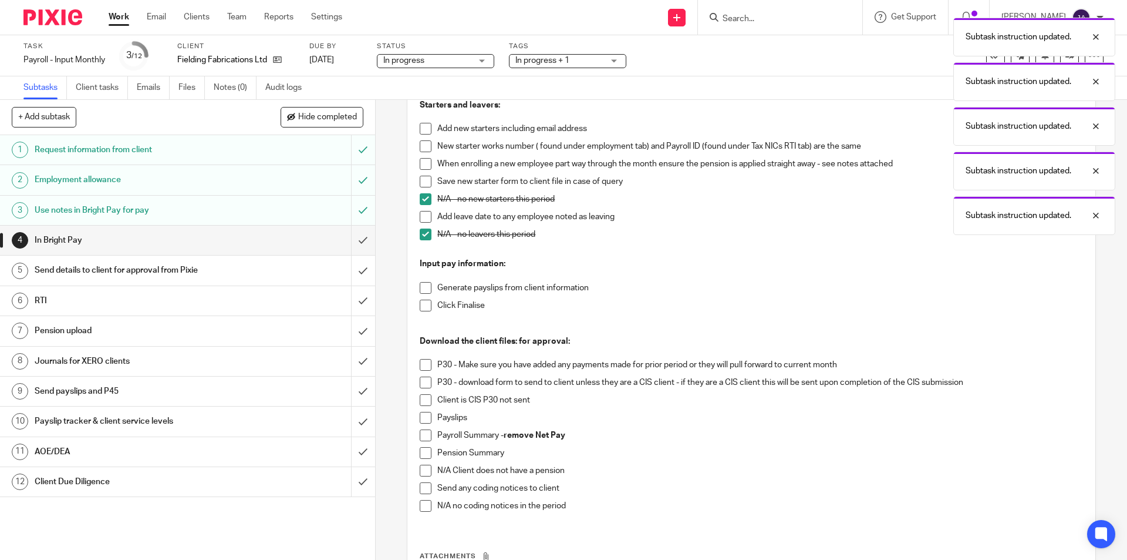
click at [420, 291] on span at bounding box center [426, 288] width 12 height 12
drag, startPoint x: 419, startPoint y: 305, endPoint x: 420, endPoint y: 312, distance: 7.3
click at [420, 305] on span at bounding box center [426, 305] width 12 height 12
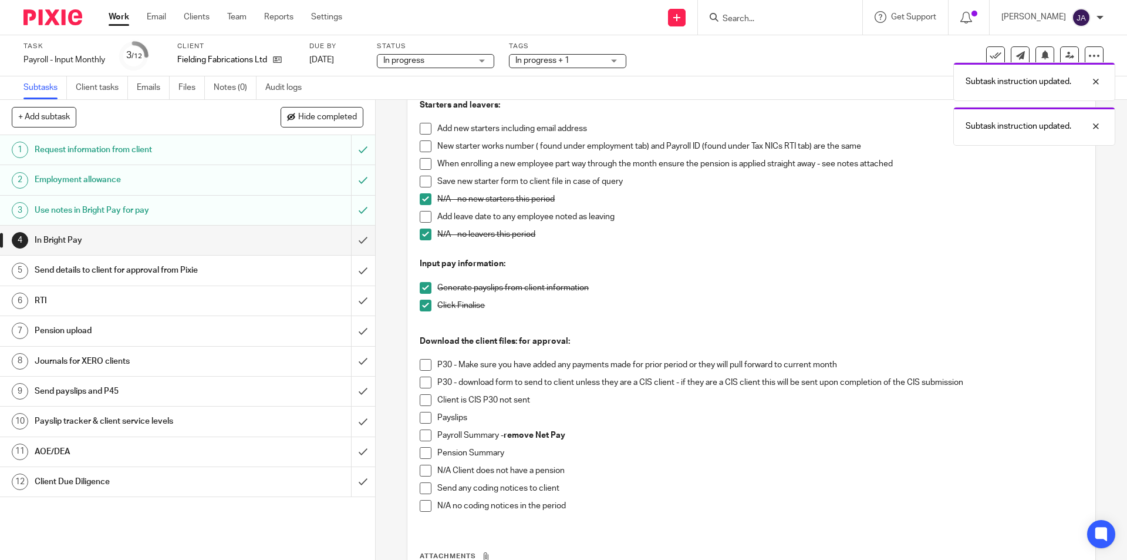
click at [420, 381] on span at bounding box center [426, 382] width 12 height 12
click at [420, 421] on span at bounding box center [426, 418] width 12 height 12
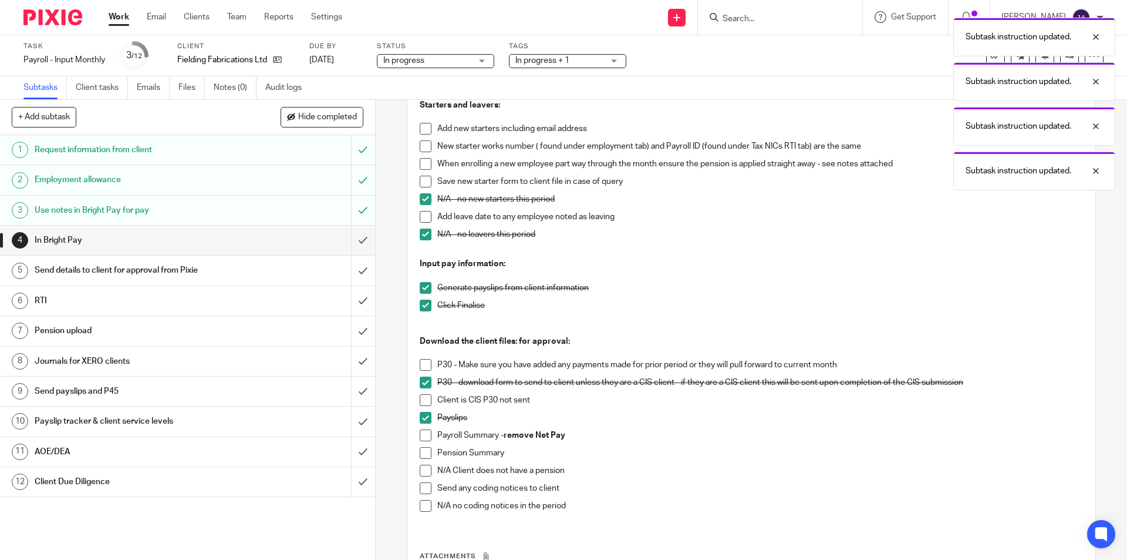
click at [420, 439] on span at bounding box center [426, 435] width 12 height 12
click at [420, 452] on span at bounding box center [426, 453] width 12 height 12
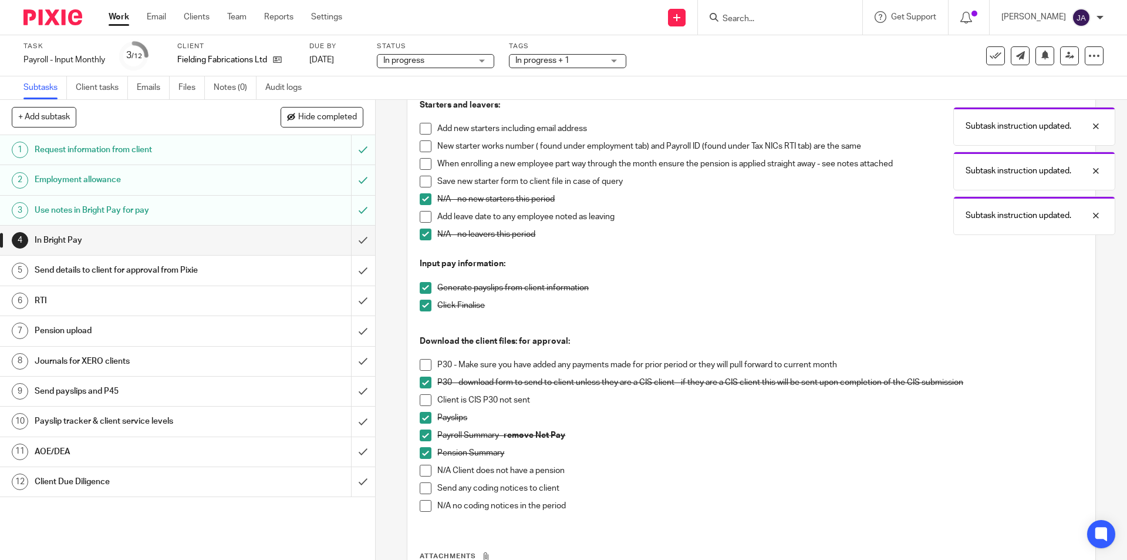
click at [420, 508] on span at bounding box center [426, 506] width 12 height 12
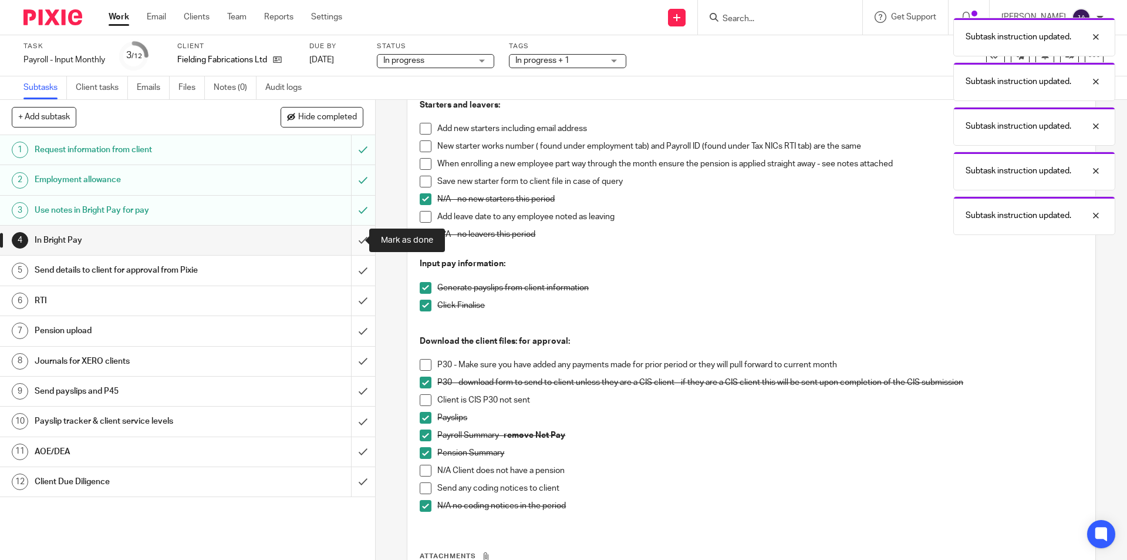
click at [348, 245] on input "submit" at bounding box center [187, 239] width 375 height 29
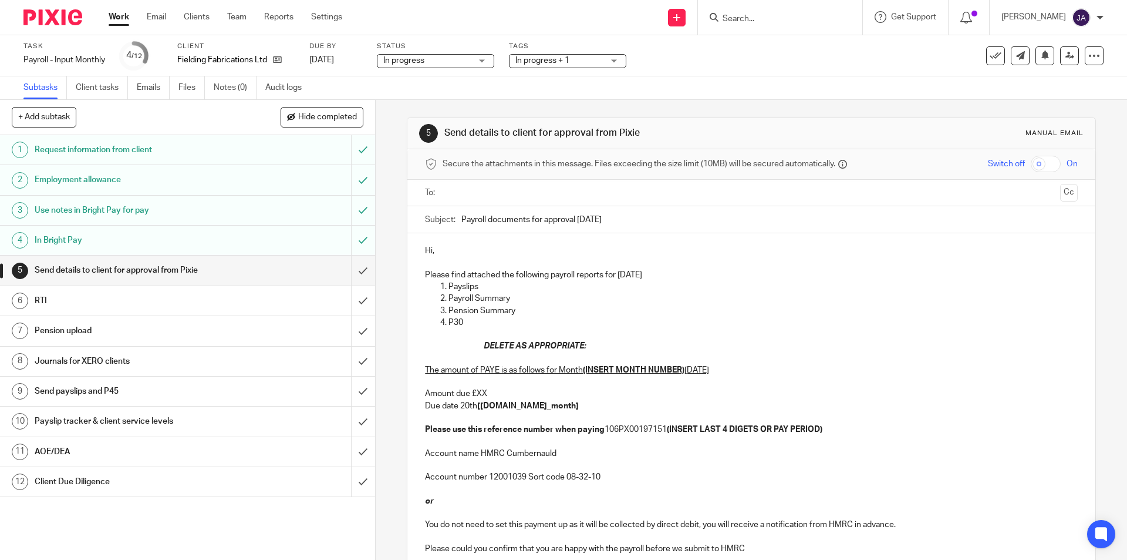
click at [460, 196] on input "text" at bounding box center [751, 193] width 608 height 14
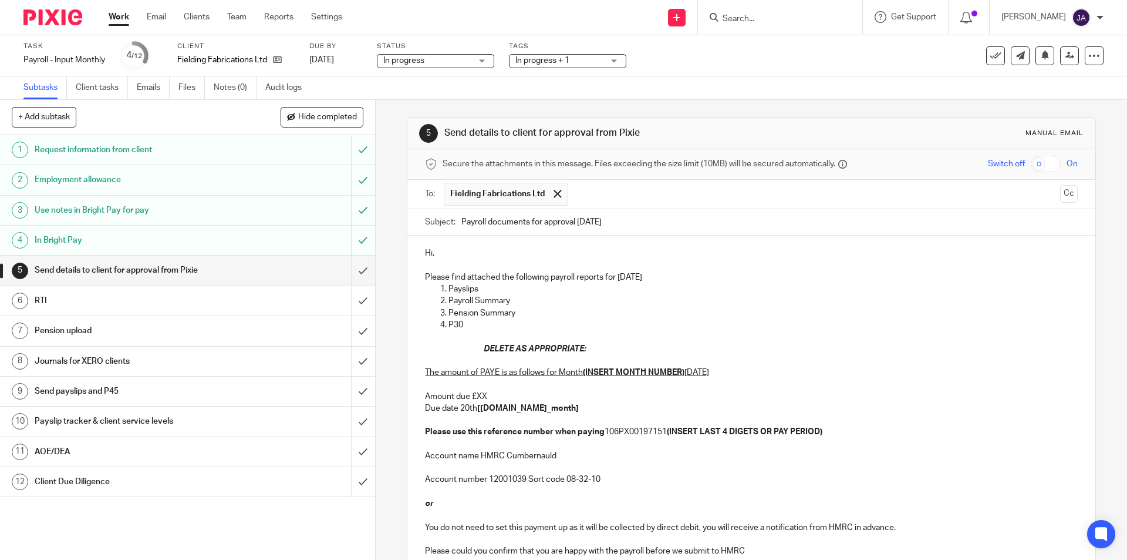
click at [461, 221] on input "Payroll documents for approval [DATE]" at bounding box center [769, 222] width 616 height 26
click at [461, 218] on input "Payroll documents for approval [DATE]" at bounding box center [769, 222] width 616 height 26
paste input "Month 5 Fielding Fabrication Ltd"
click at [488, 221] on input "Month 5 Fielding Fabrication Ltd Payroll documents for approval [DATE]" at bounding box center [769, 222] width 616 height 26
type input "Month 6 Fielding Fabrication Ltd Payroll documents for approval [DATE]"
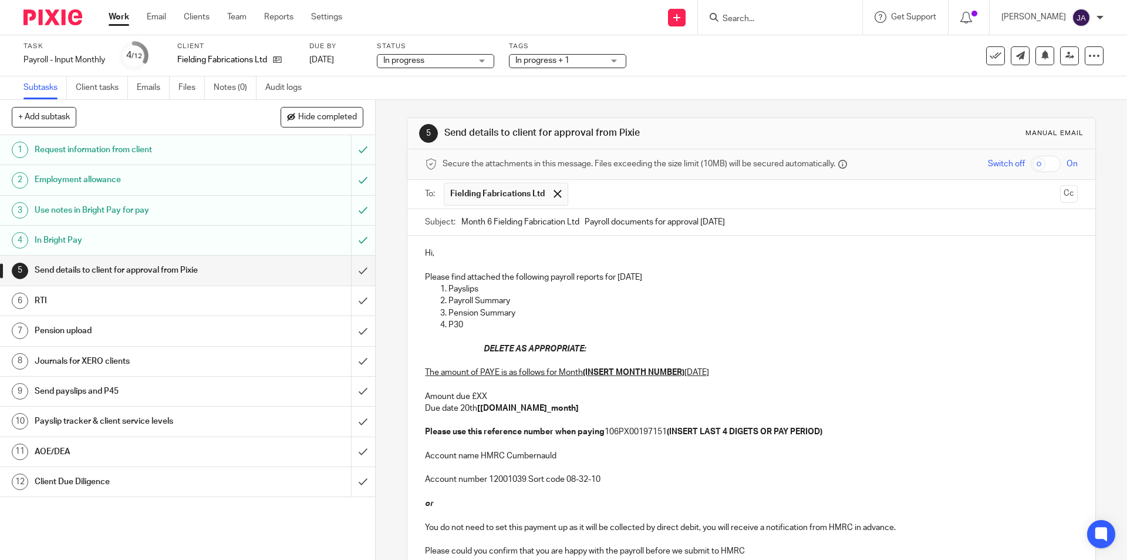
click at [654, 249] on p "Hi," at bounding box center [751, 253] width 652 height 12
drag, startPoint x: 477, startPoint y: 255, endPoint x: 388, endPoint y: 254, distance: 89.8
click at [390, 254] on div "5 Send details to client for approval from Pixie Manual email Secure the attach…" at bounding box center [752, 330] width 752 height 460
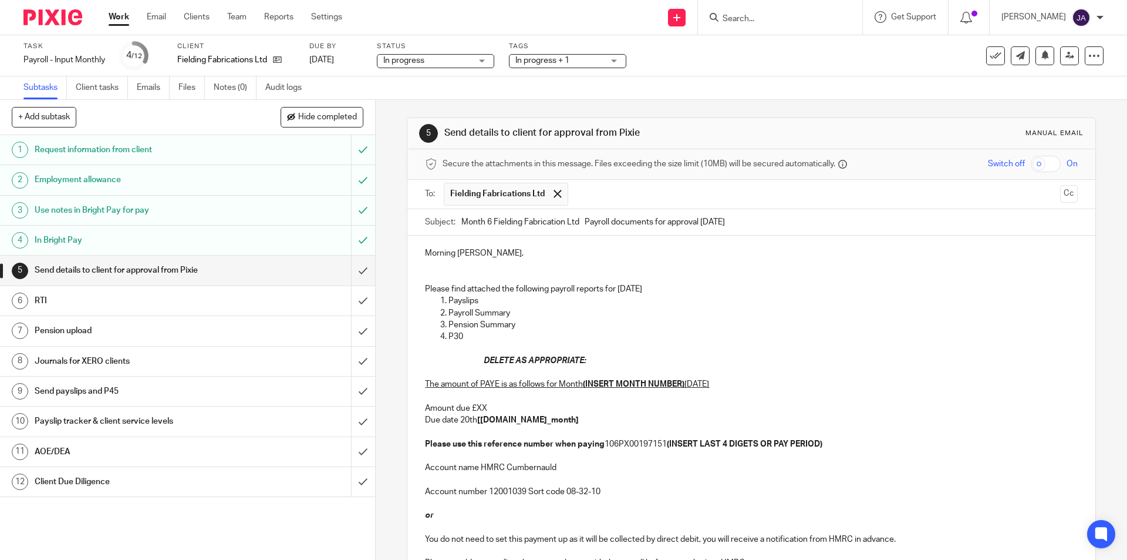
click at [679, 289] on p "Please find attached the following payroll reports for [DATE]" at bounding box center [751, 289] width 652 height 12
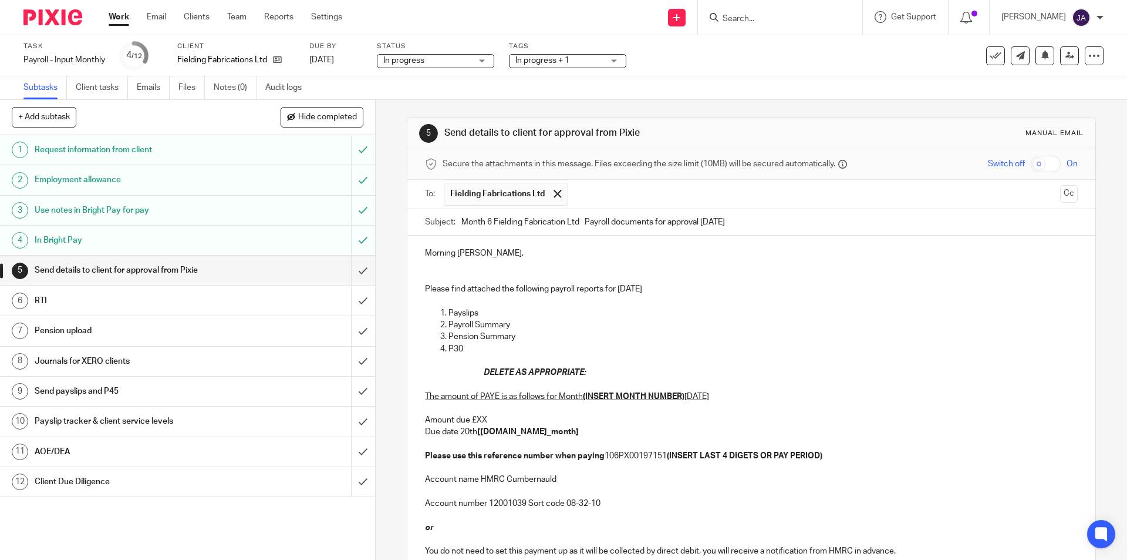
scroll to position [135, 0]
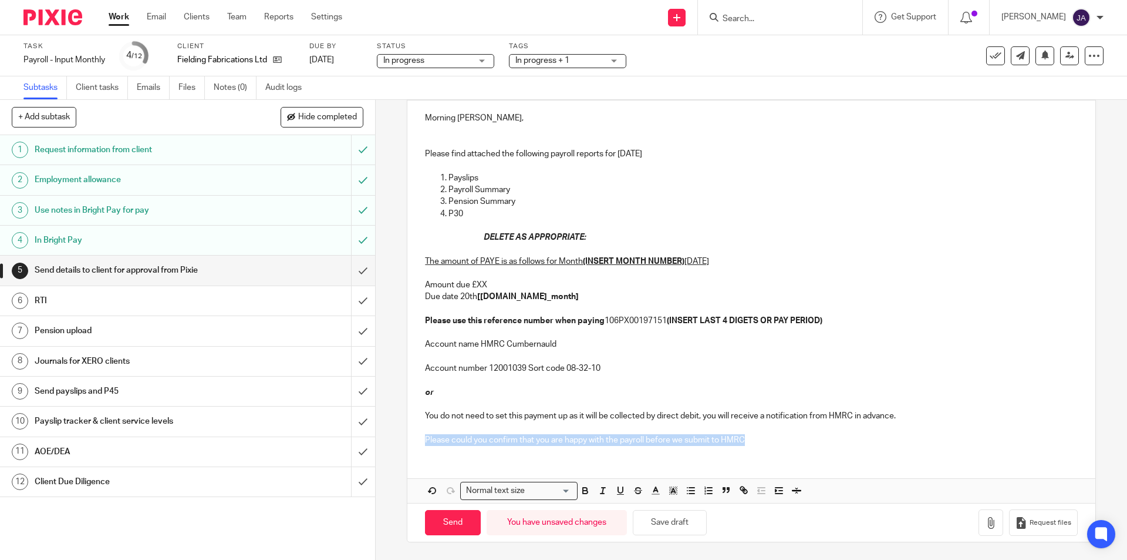
drag, startPoint x: 781, startPoint y: 437, endPoint x: 412, endPoint y: 434, distance: 369.3
click at [412, 434] on div "Morning [PERSON_NAME], Please find attached the following payroll reports for […" at bounding box center [751, 276] width 688 height 353
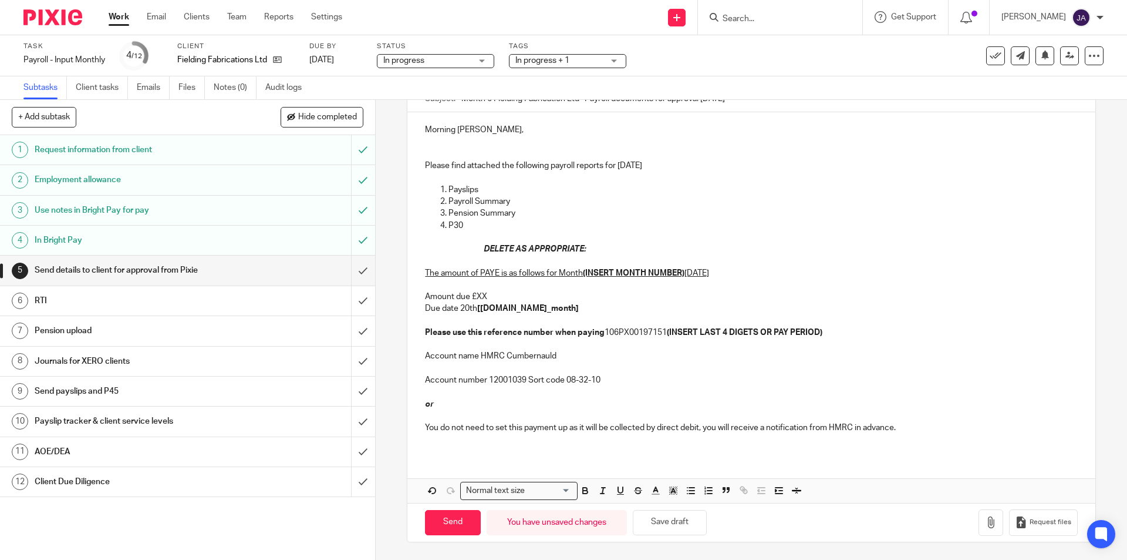
scroll to position [21, 0]
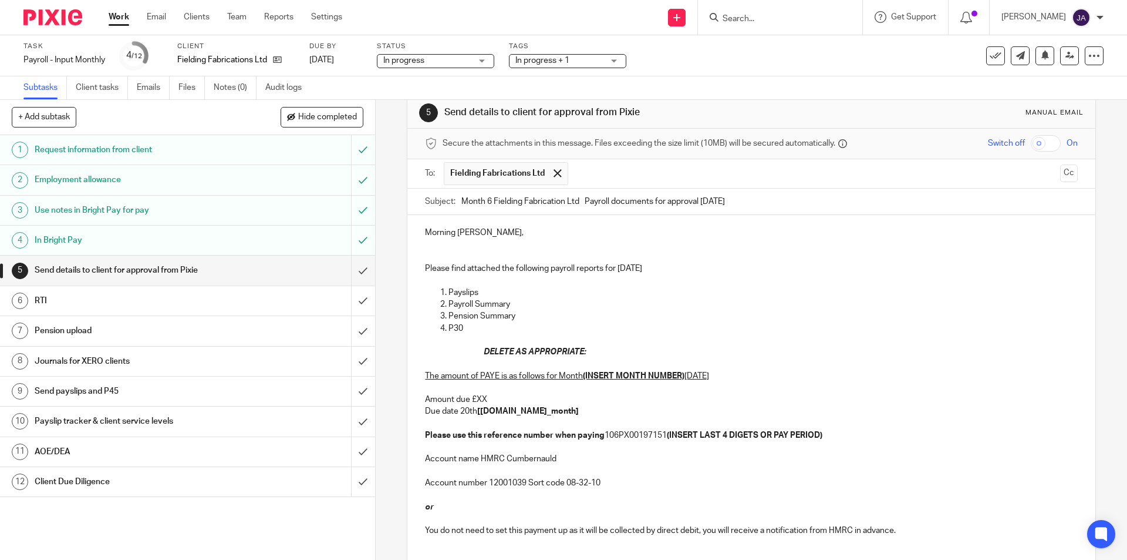
click at [436, 275] on p at bounding box center [751, 280] width 652 height 12
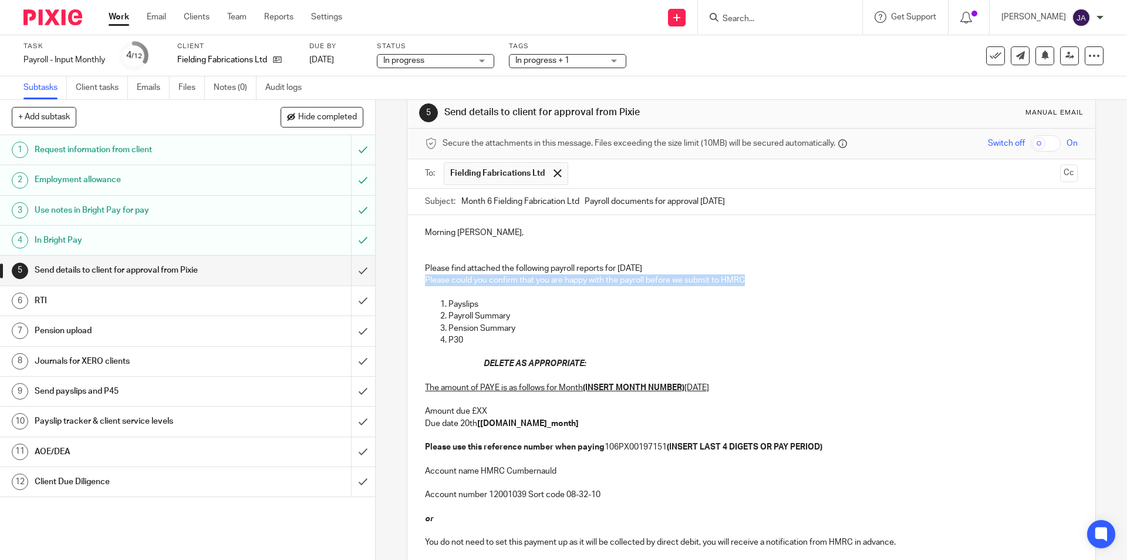
drag, startPoint x: 719, startPoint y: 279, endPoint x: 379, endPoint y: 280, distance: 340.0
click at [379, 280] on div "5 Send details to client for approval from Pixie Manual email Secure the attach…" at bounding box center [752, 330] width 752 height 460
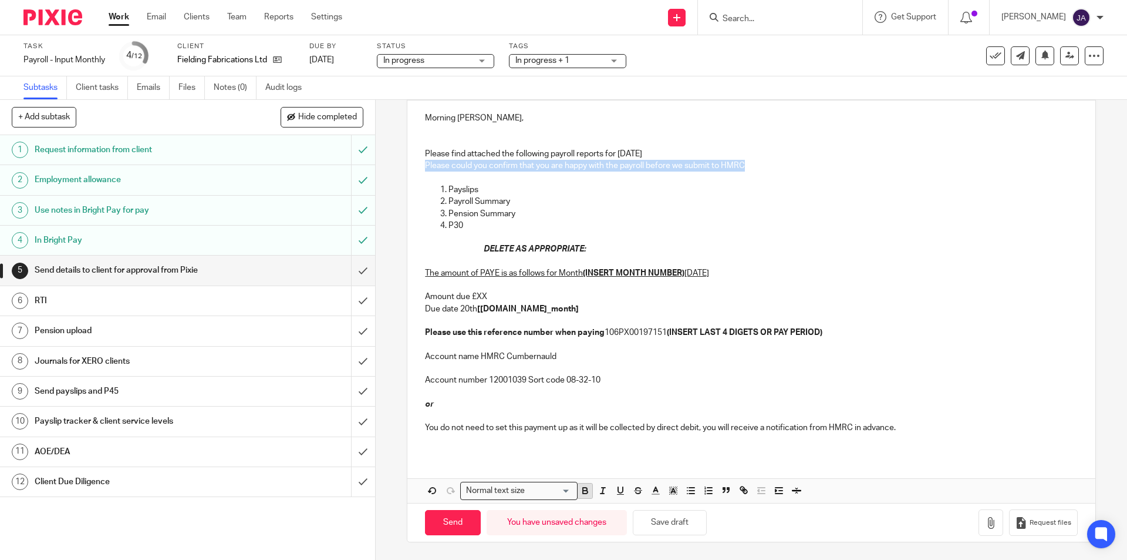
click at [581, 494] on icon "button" at bounding box center [585, 490] width 11 height 11
click at [598, 491] on icon "button" at bounding box center [603, 490] width 11 height 11
click at [477, 239] on p at bounding box center [751, 237] width 652 height 12
click at [467, 229] on p "P30" at bounding box center [763, 226] width 629 height 12
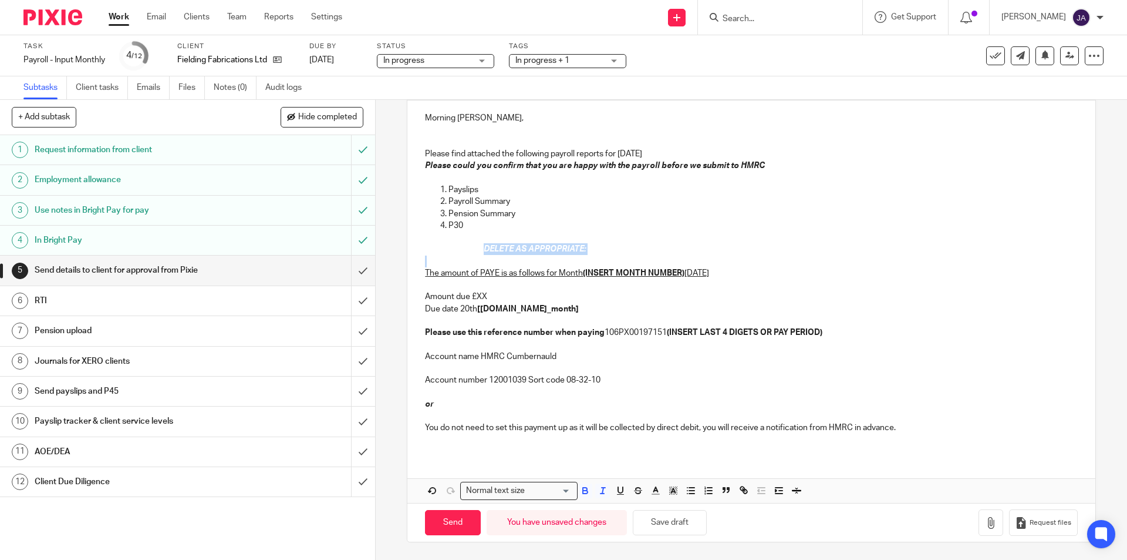
drag, startPoint x: 612, startPoint y: 258, endPoint x: 457, endPoint y: 243, distance: 155.2
click at [457, 243] on div "Morning [PERSON_NAME], Please find attached the following payroll reports for […" at bounding box center [751, 276] width 688 height 353
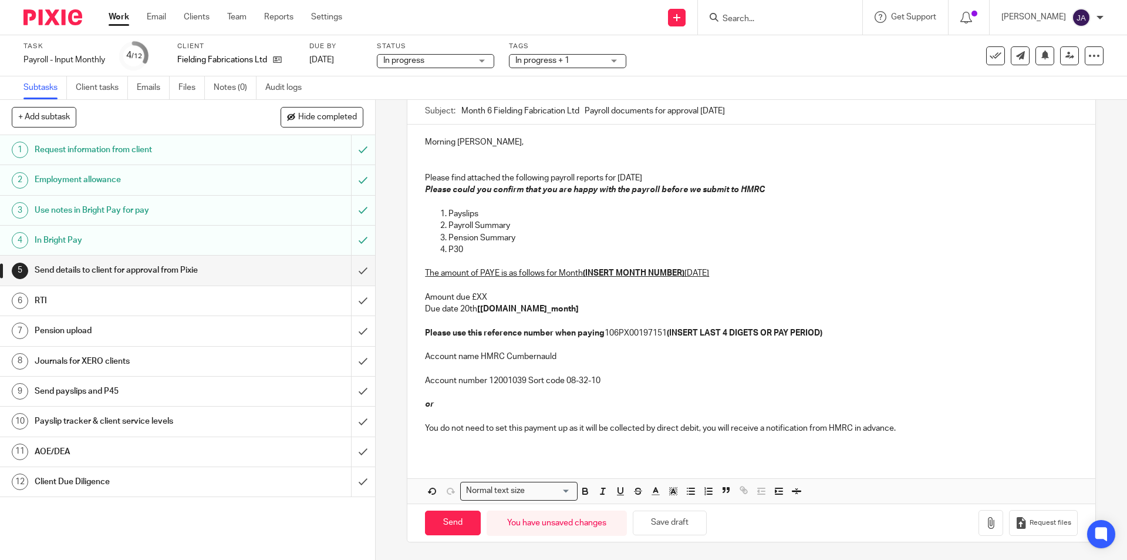
scroll to position [111, 0]
drag, startPoint x: 686, startPoint y: 271, endPoint x: 583, endPoint y: 272, distance: 102.8
click at [583, 272] on p "The amount of PAYE is as follows for Month (INSERT MONTH NUMBER) [DATE] Amount …" at bounding box center [751, 296] width 652 height 83
click at [555, 290] on p "The amount of PAYE is as follows for Month [DATE] Amount due £XX Due date 20th …" at bounding box center [751, 296] width 652 height 83
click at [616, 459] on div "Morning [PERSON_NAME], Please find attached the following payroll reports for […" at bounding box center [751, 313] width 688 height 378
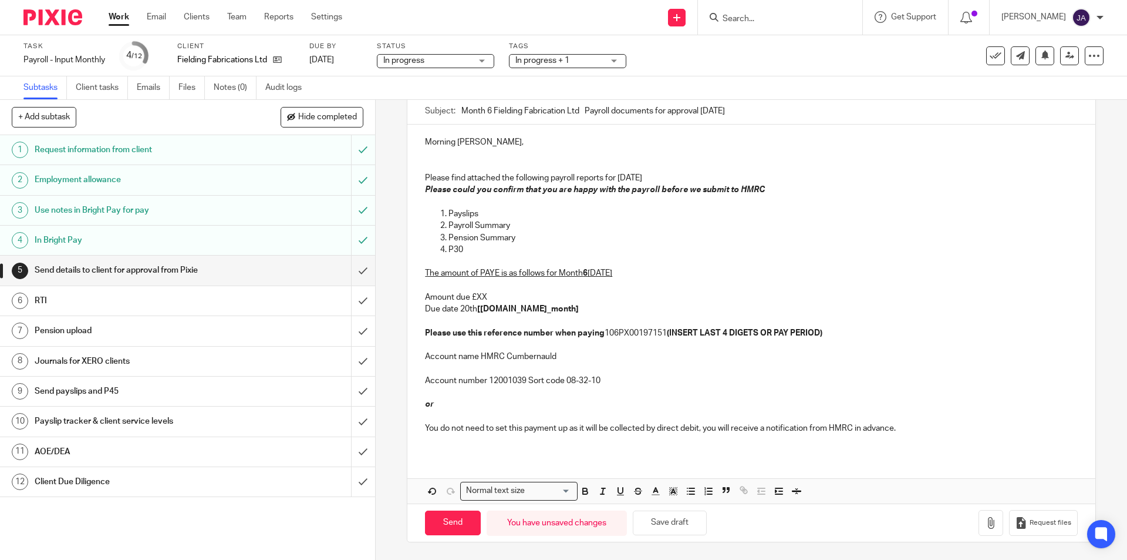
click at [498, 297] on p "The amount of PAYE is as follows for Month [DATE] Amount due £XX Due date 20th …" at bounding box center [751, 296] width 652 height 83
drag, startPoint x: 549, startPoint y: 309, endPoint x: 478, endPoint y: 311, distance: 71.1
click at [478, 311] on p "The amount of PAYE is as follows for Month [DATE] Amount due £688.60 Due date 2…" at bounding box center [751, 296] width 652 height 83
drag, startPoint x: 839, startPoint y: 341, endPoint x: 670, endPoint y: 338, distance: 169.1
click at [670, 338] on div "Morning [PERSON_NAME], Please find attached the following payroll reports for […" at bounding box center [751, 289] width 688 height 330
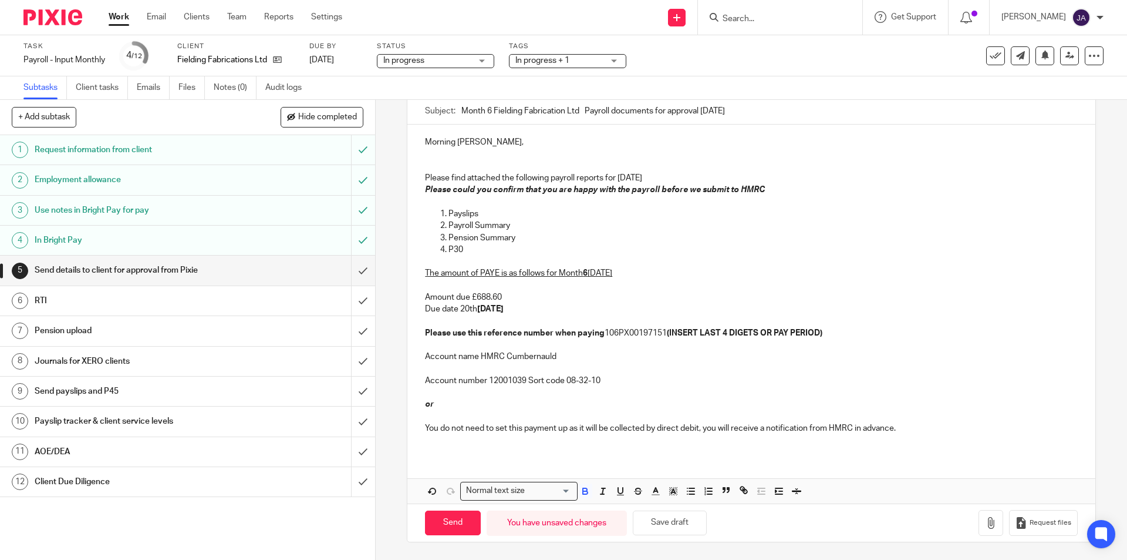
scroll to position [0, 0]
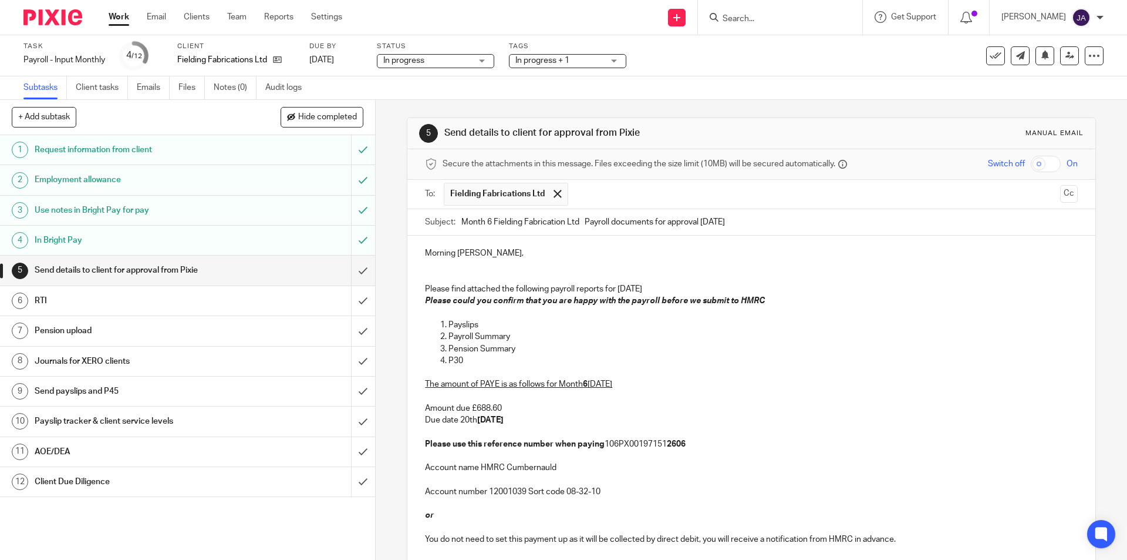
click at [711, 484] on p "Account number 12001039 Sort code 08-32-10" at bounding box center [751, 485] width 652 height 24
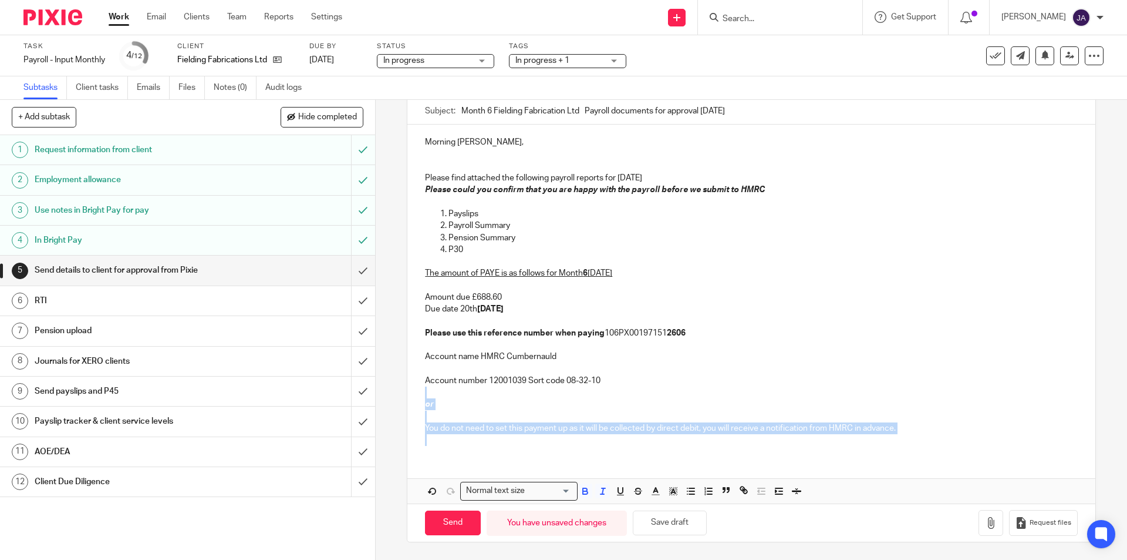
drag, startPoint x: 439, startPoint y: 460, endPoint x: 413, endPoint y: 390, distance: 73.9
click at [413, 390] on div "Morning [PERSON_NAME], Please find attached the following payroll reports for […" at bounding box center [751, 313] width 688 height 378
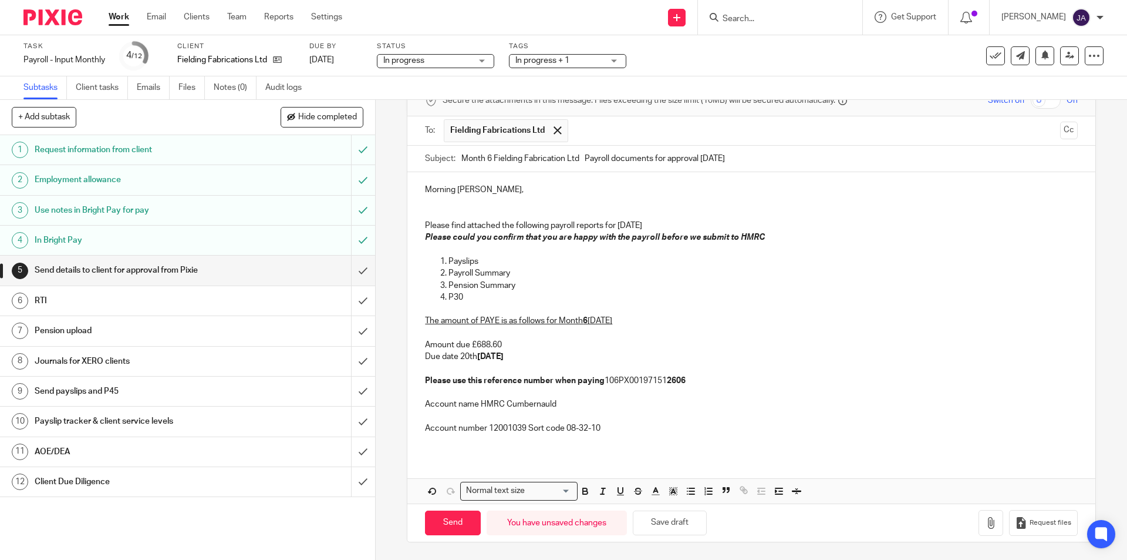
click at [596, 448] on div "Morning [PERSON_NAME], Please find attached the following payroll reports for […" at bounding box center [751, 313] width 688 height 282
click at [506, 343] on p "The amount of PAYE is as follows for Month [DATE] Amount due £688.60 Due date […" at bounding box center [751, 344] width 652 height 83
drag, startPoint x: 486, startPoint y: 353, endPoint x: 449, endPoint y: 400, distance: 60.2
click at [410, 346] on div "Morning [PERSON_NAME], Please find attached the following payroll reports for […" at bounding box center [751, 313] width 688 height 282
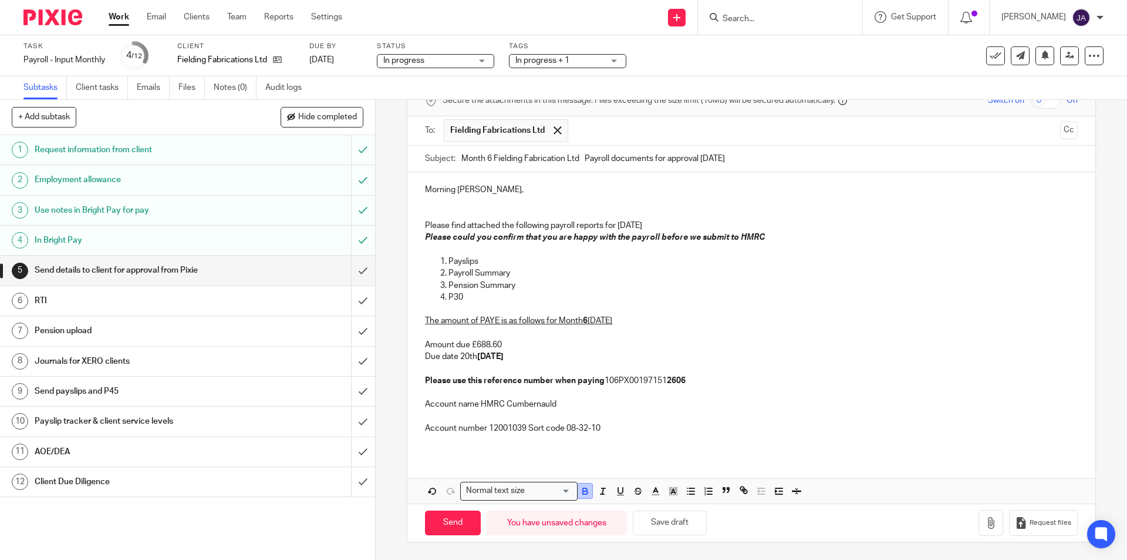
click at [583, 493] on icon "button" at bounding box center [585, 492] width 5 height 3
click at [598, 492] on icon "button" at bounding box center [603, 491] width 11 height 11
click at [544, 375] on p "The amount of PAYE is as follows for Month [DATE] Amount due £688.60 Due date […" at bounding box center [751, 344] width 652 height 83
click at [504, 360] on em "Amount due £688.60 Due date [DATE]" at bounding box center [464, 351] width 79 height 20
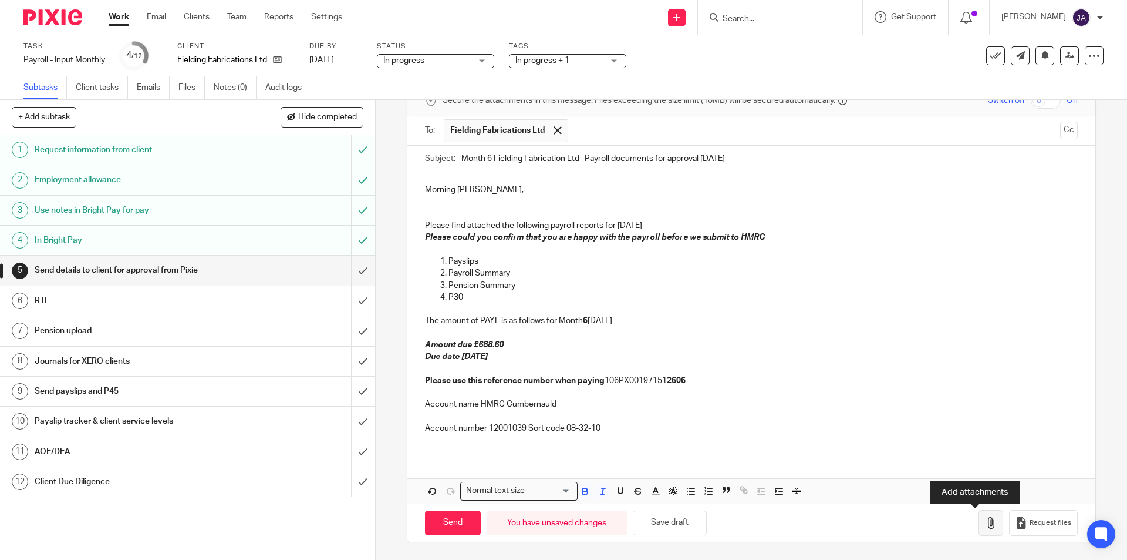
click at [979, 521] on button "button" at bounding box center [991, 523] width 25 height 26
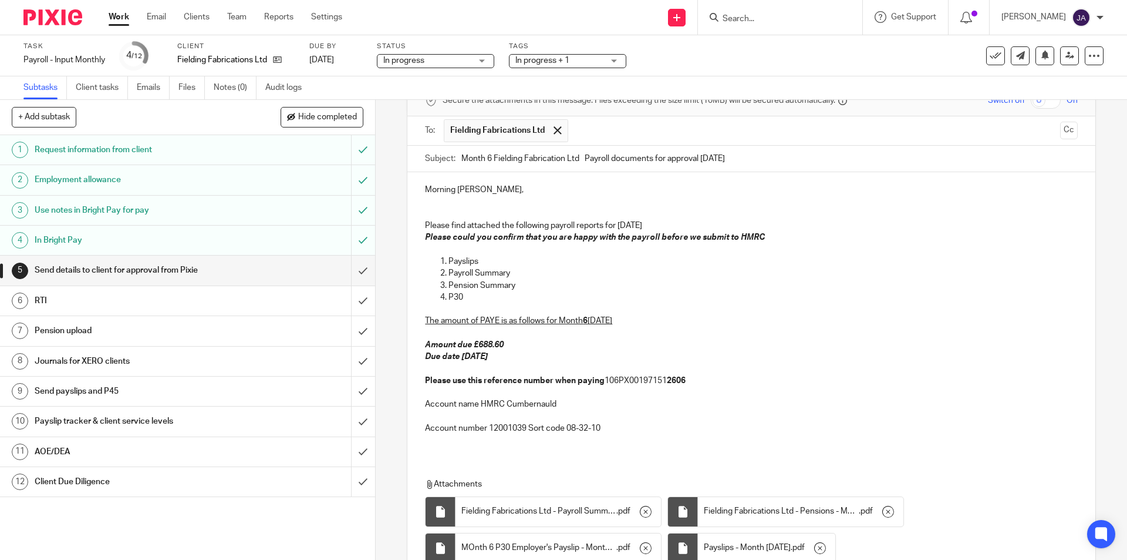
scroll to position [167, 0]
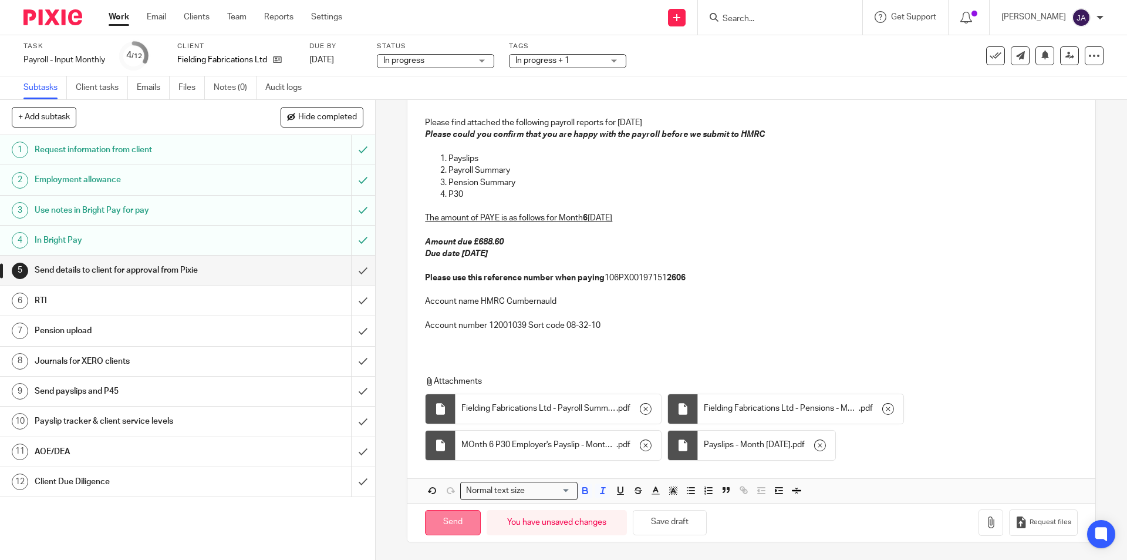
click at [432, 524] on input "Send" at bounding box center [453, 522] width 56 height 25
type input "Sent"
